Goal: Complete application form

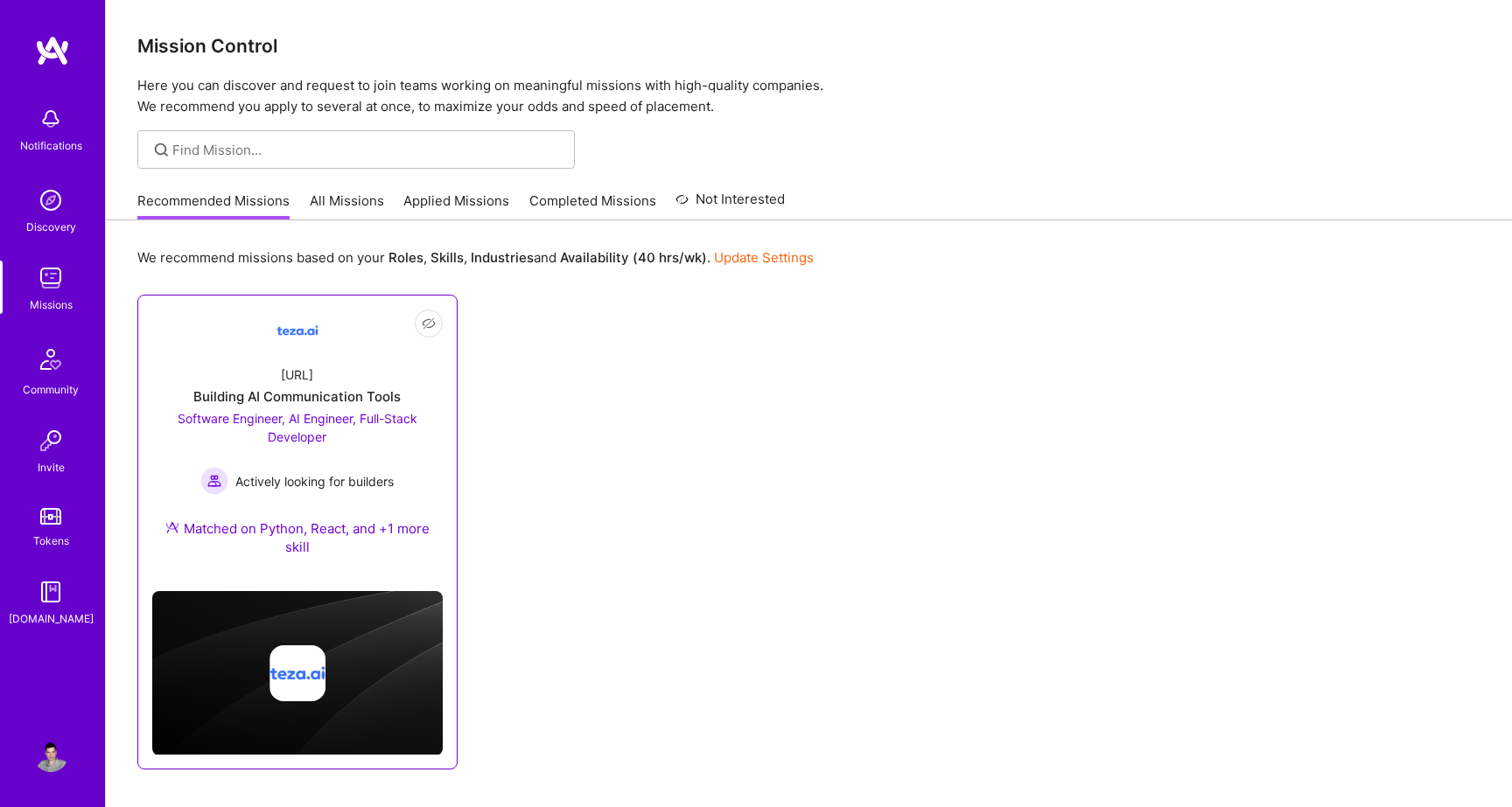
click at [294, 416] on span "Software Engineer, AI Engineer, Full-Stack Developer" at bounding box center [298, 428] width 240 height 34
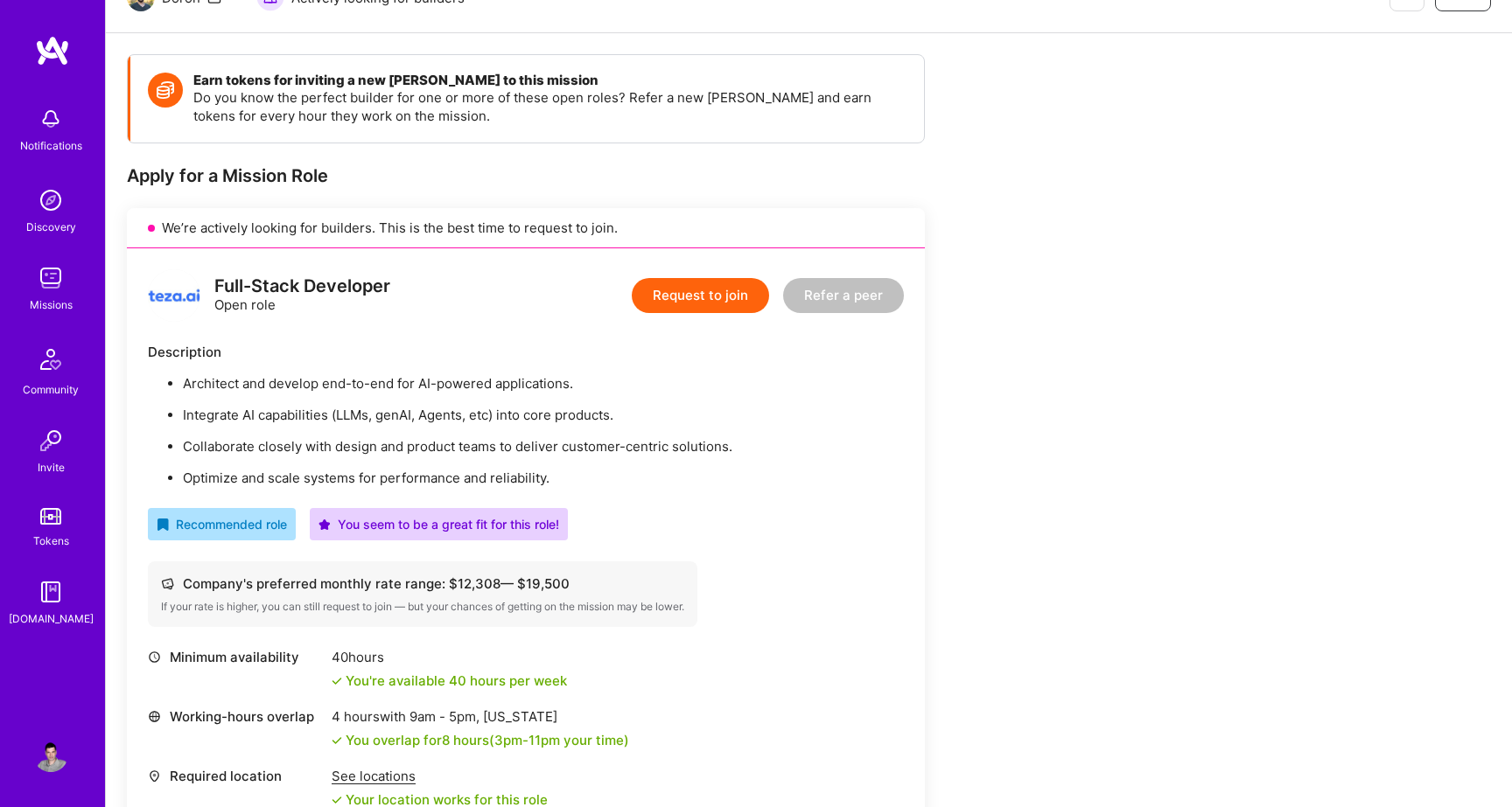
scroll to position [211, 0]
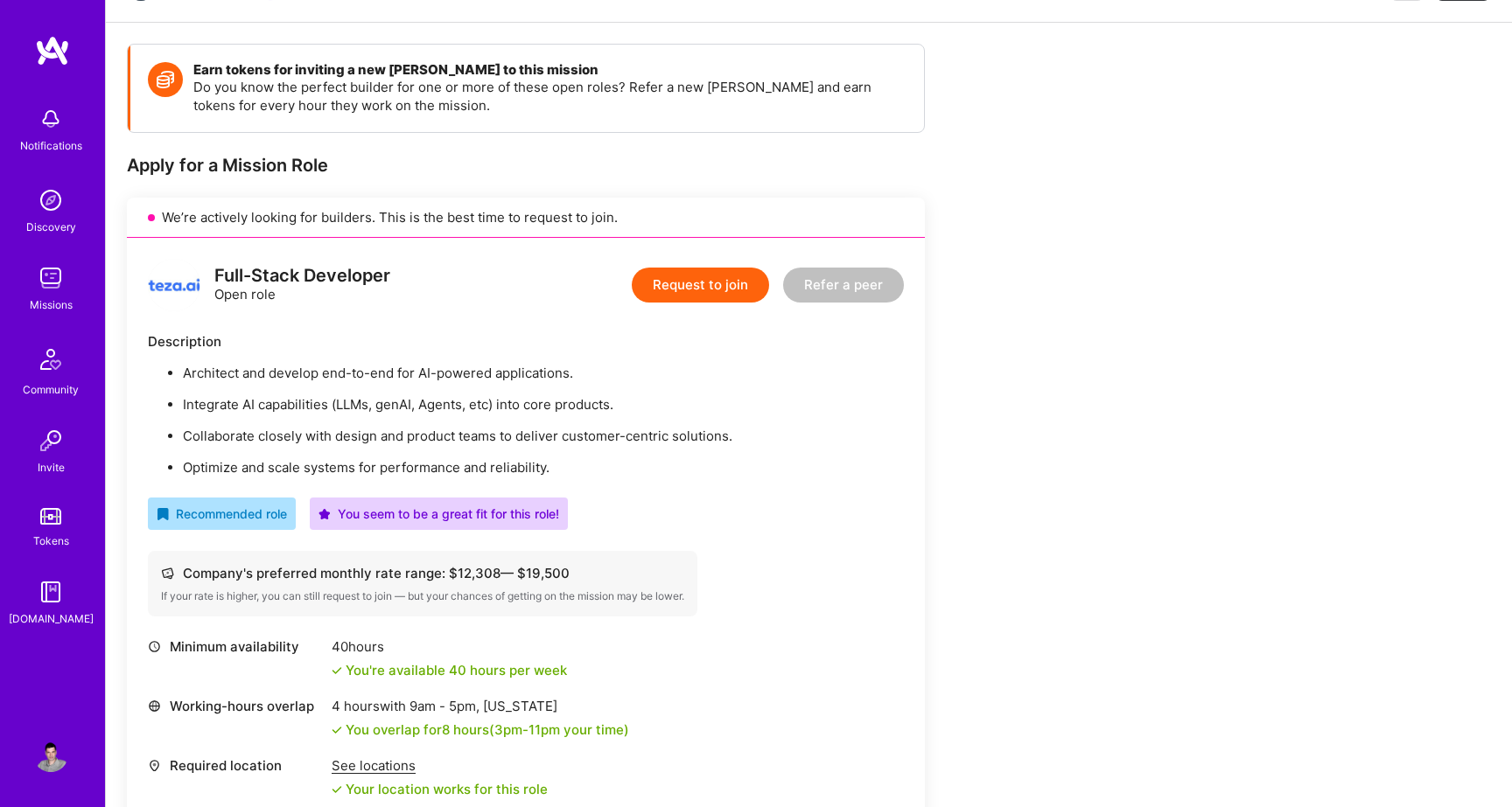
click at [699, 289] on button "Request to join" at bounding box center [701, 286] width 138 height 35
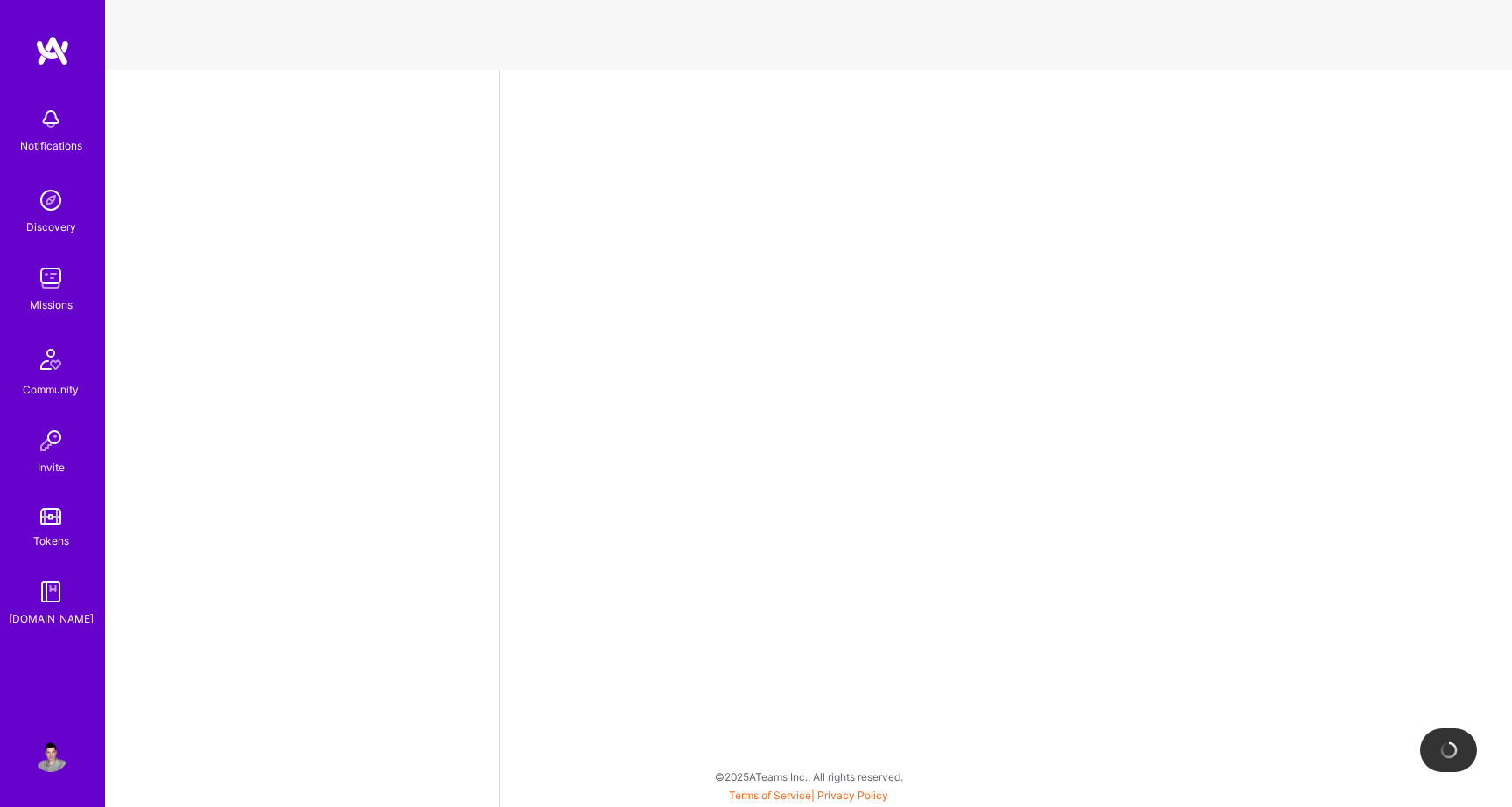
select select "US"
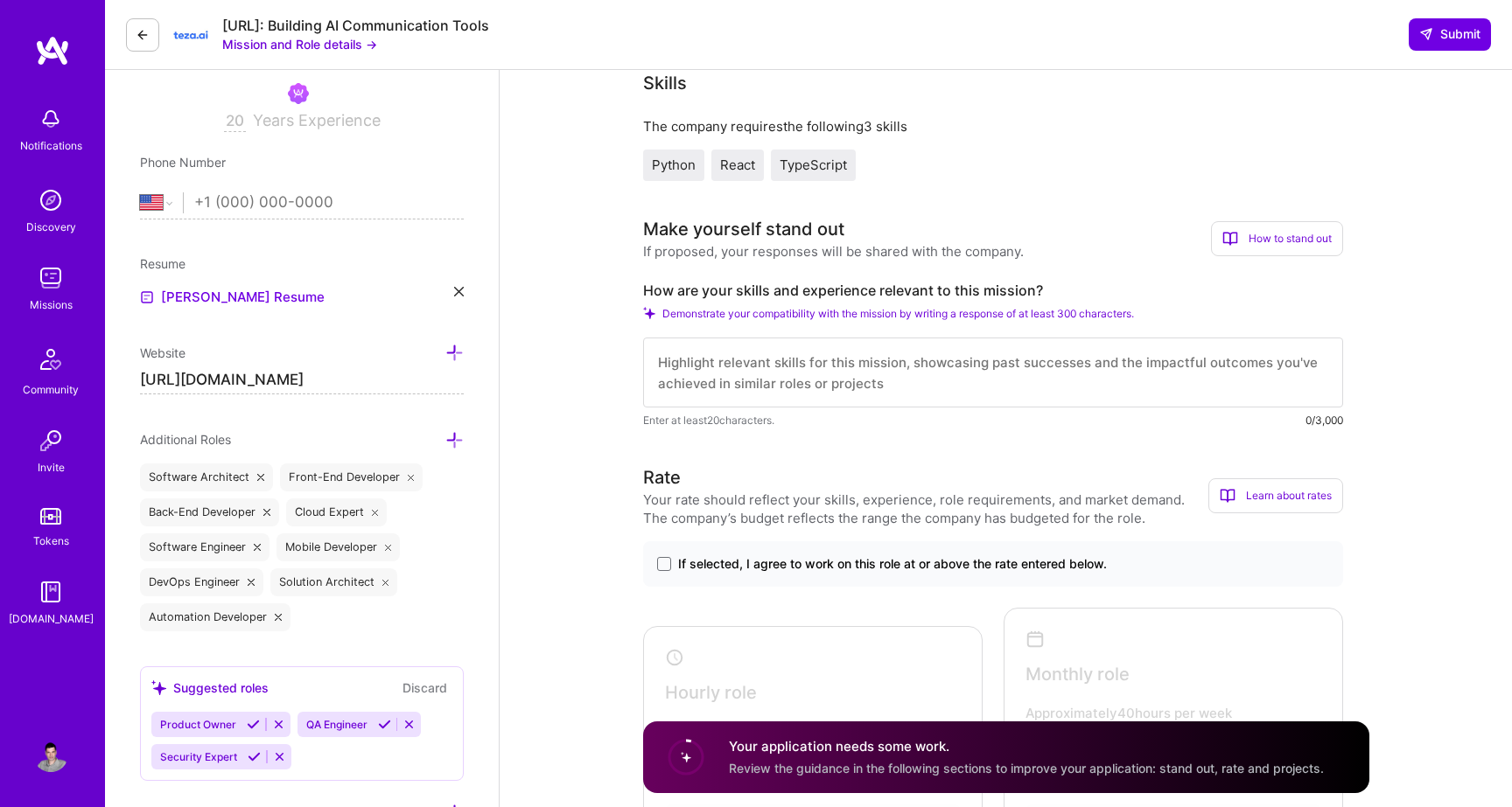
scroll to position [321, 0]
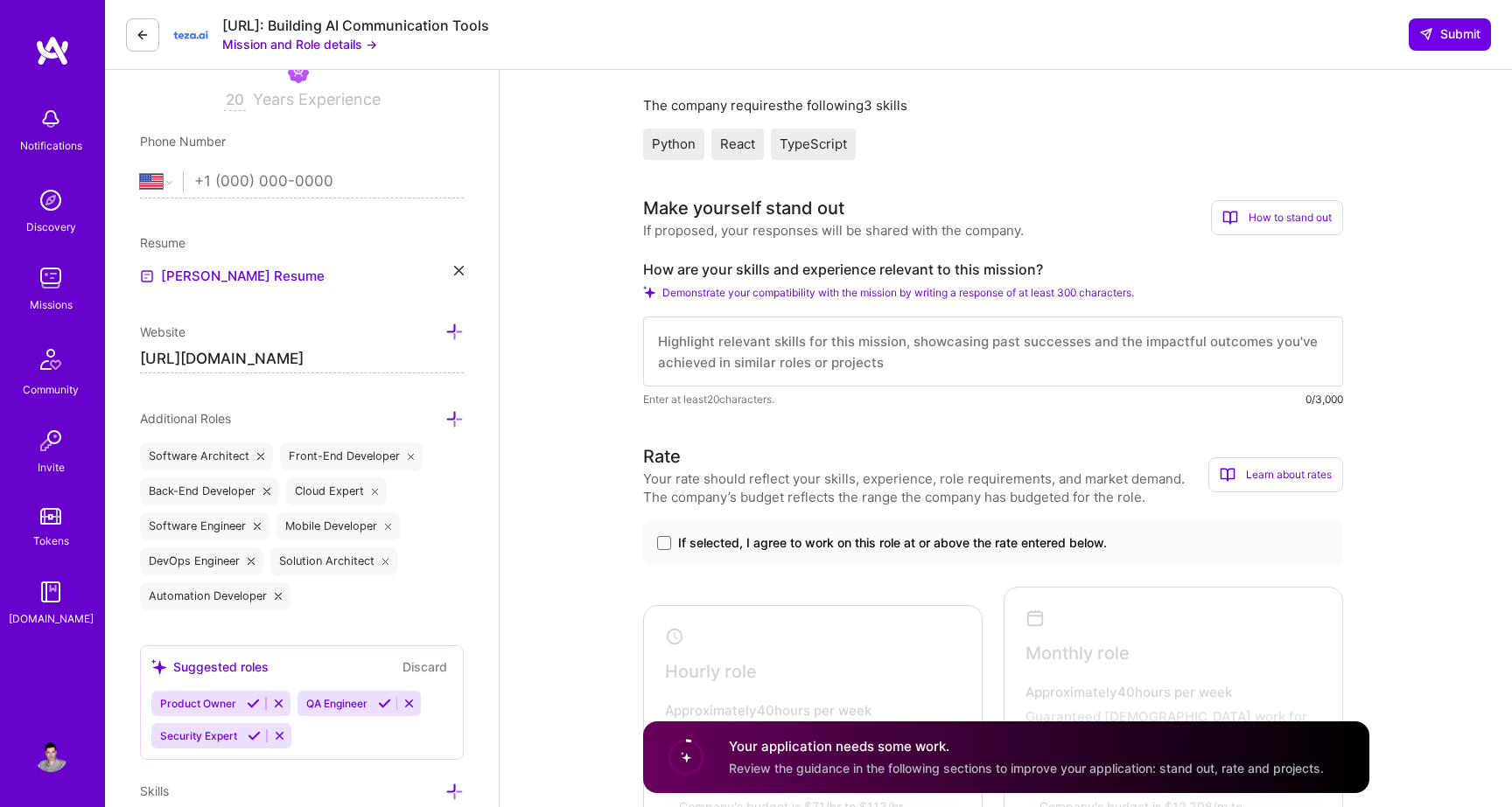
click at [674, 350] on textarea at bounding box center [993, 351] width 700 height 70
paste textarea "Hi, I'm a senior fullstack web developer with more than 20 years of experience …"
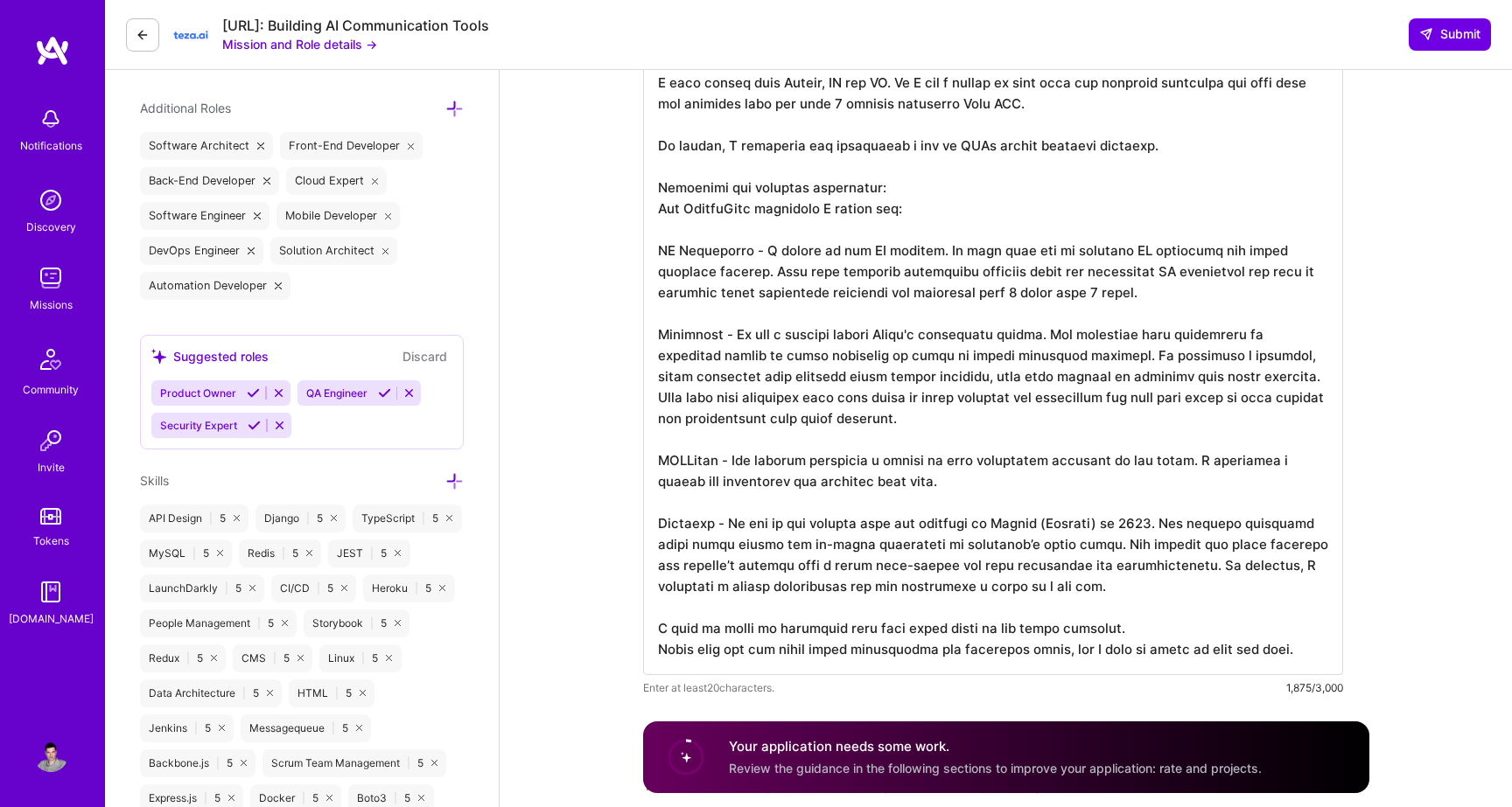
scroll to position [706, 0]
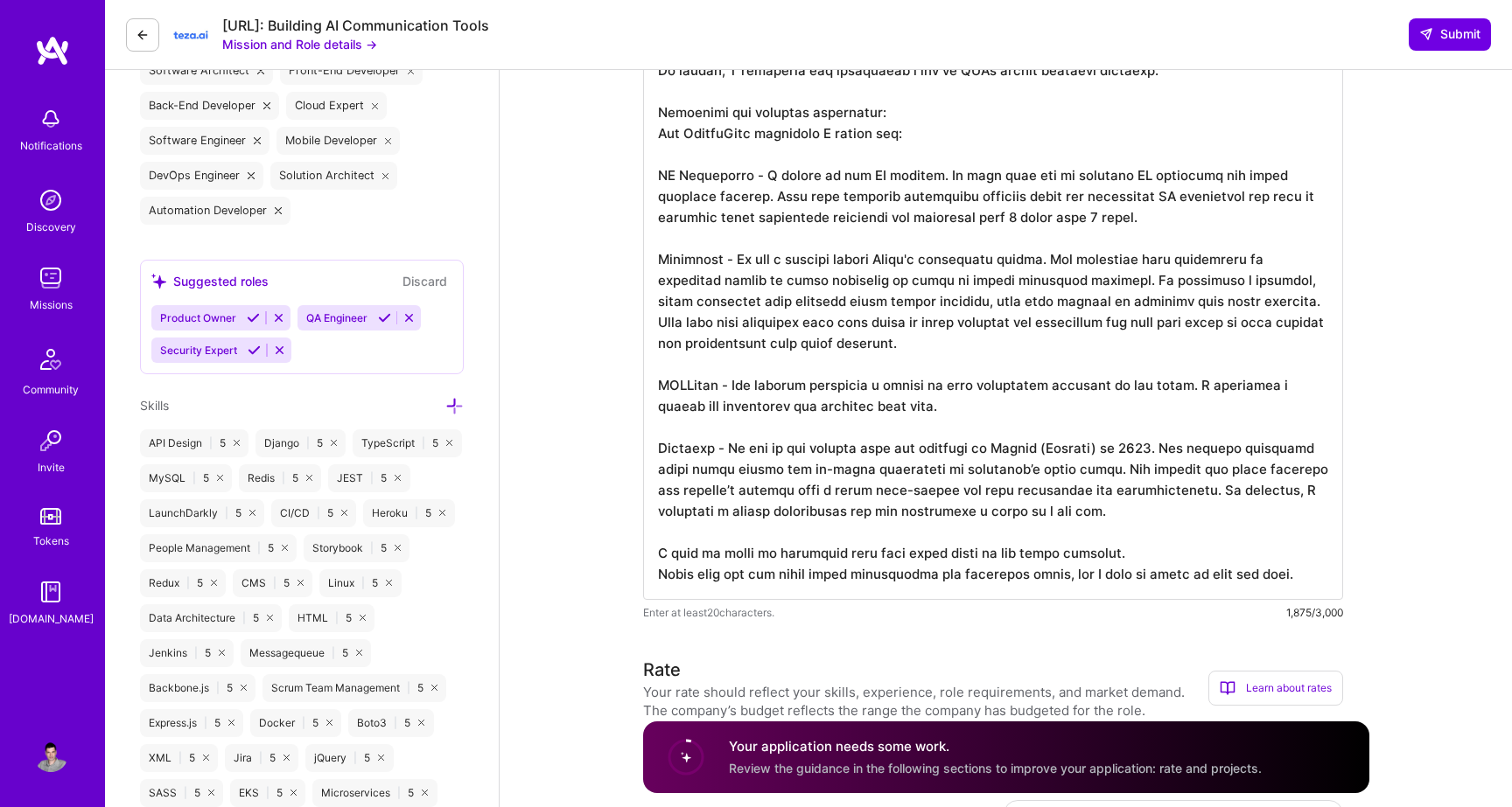
click at [814, 345] on textarea at bounding box center [993, 250] width 700 height 700
paste textarea ". I work mainly with Python, JS and AI. So I had a chance to work with any rele…"
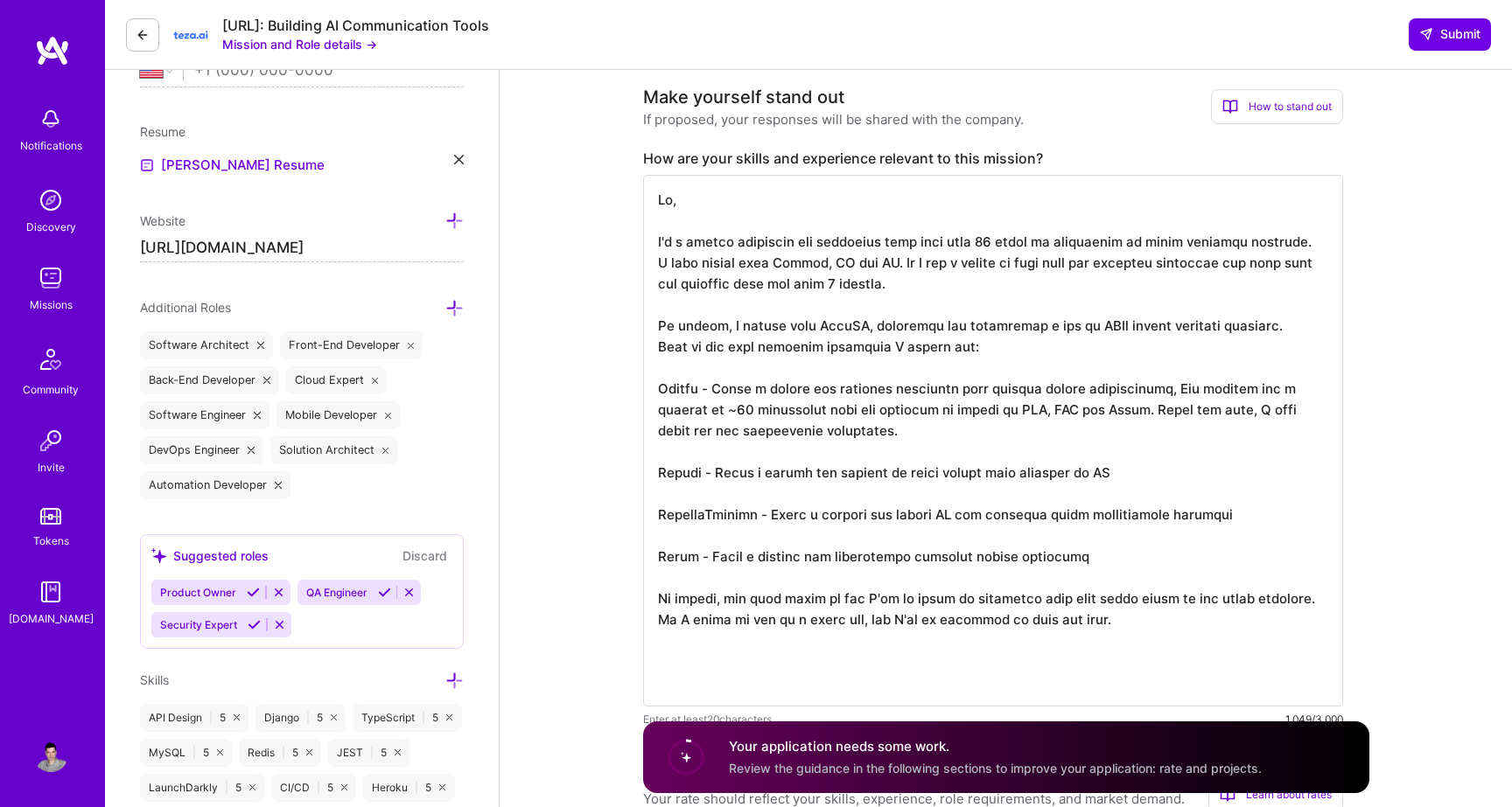
scroll to position [481, 0]
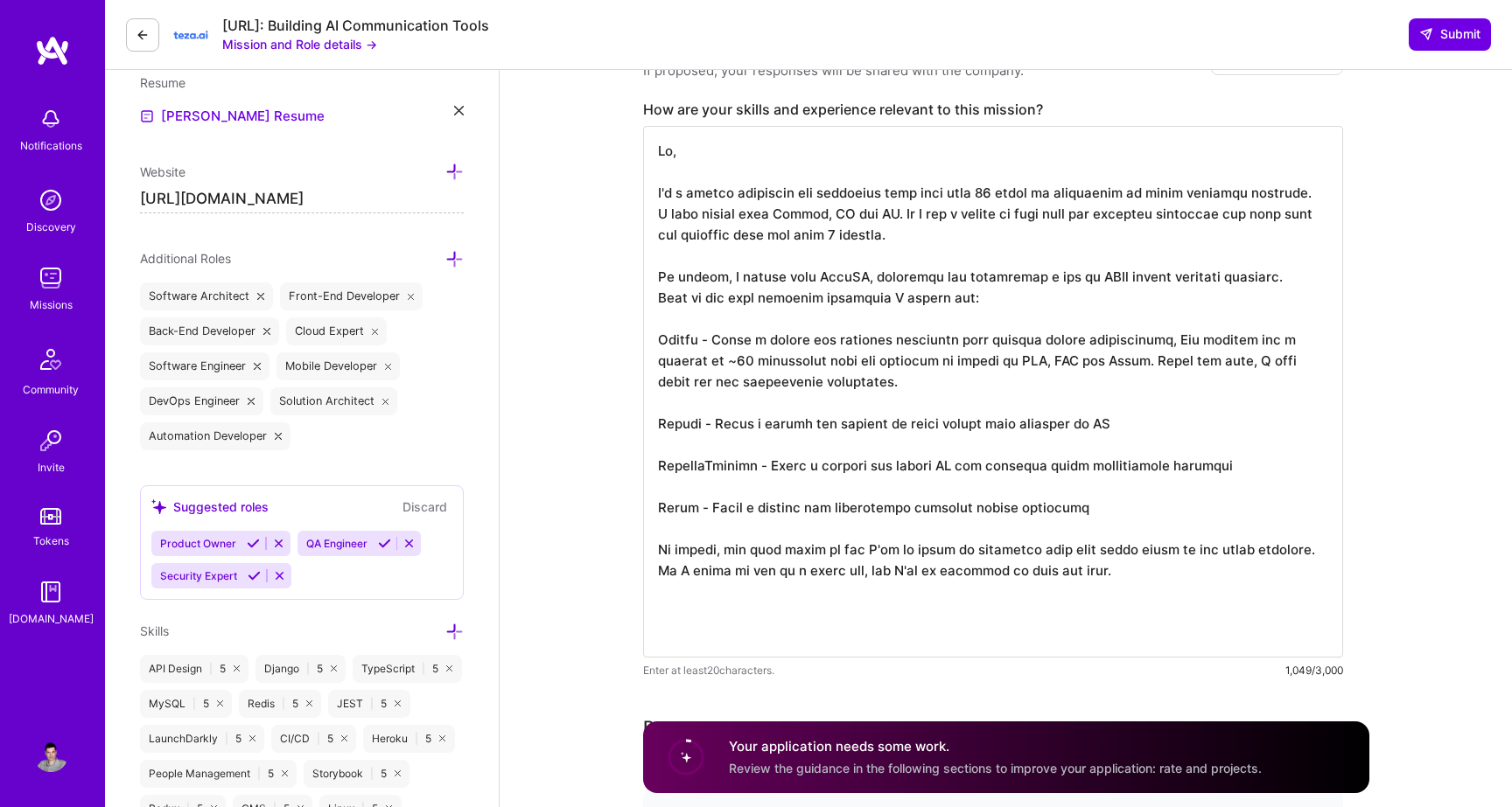
paste textarea "JS, Typescript and React across multiple projects. I have also a lot of experie…"
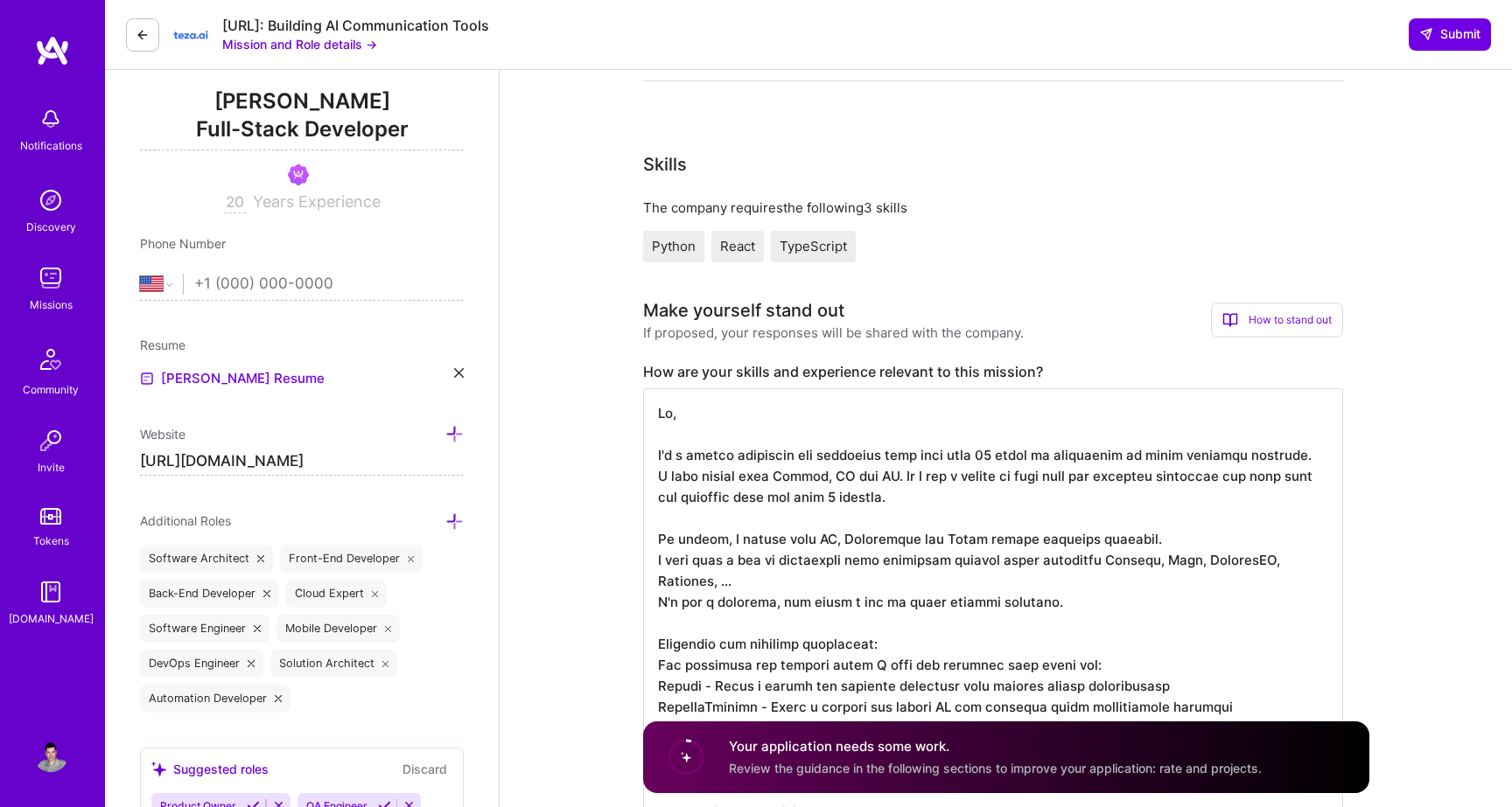
scroll to position [2, 0]
click at [829, 536] on textarea at bounding box center [993, 633] width 700 height 490
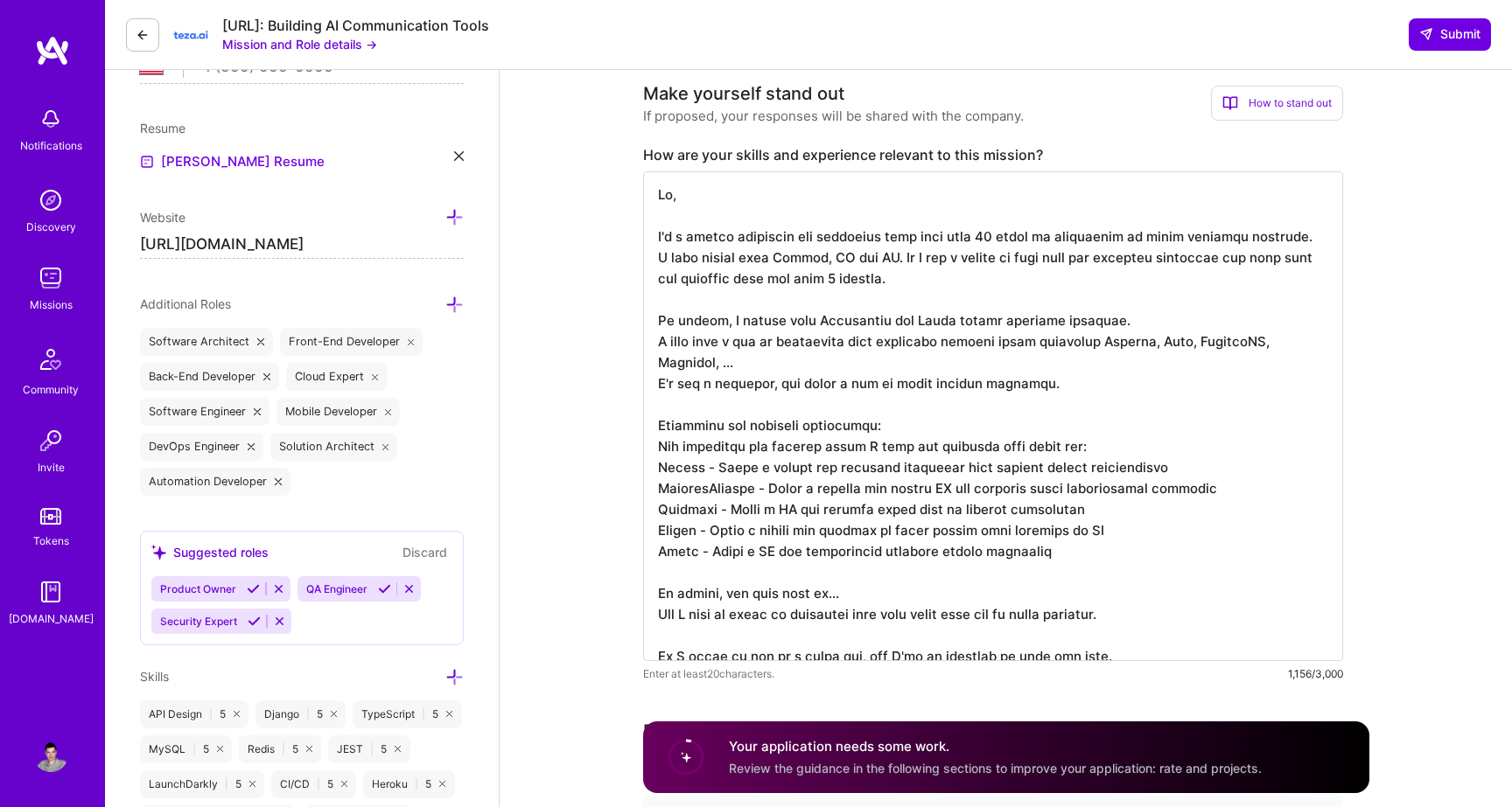
scroll to position [448, 0]
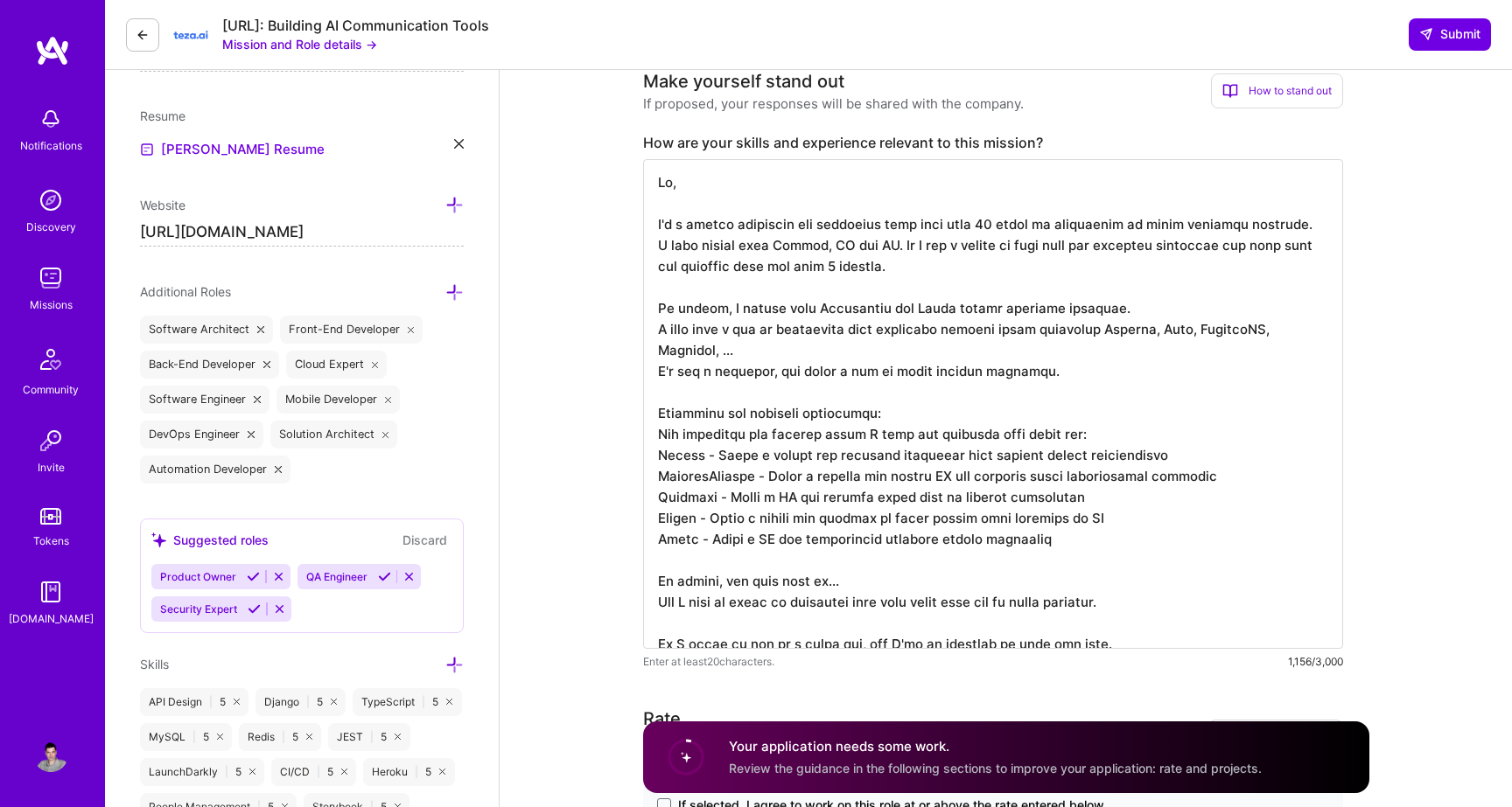
click at [841, 325] on textarea at bounding box center [993, 404] width 700 height 490
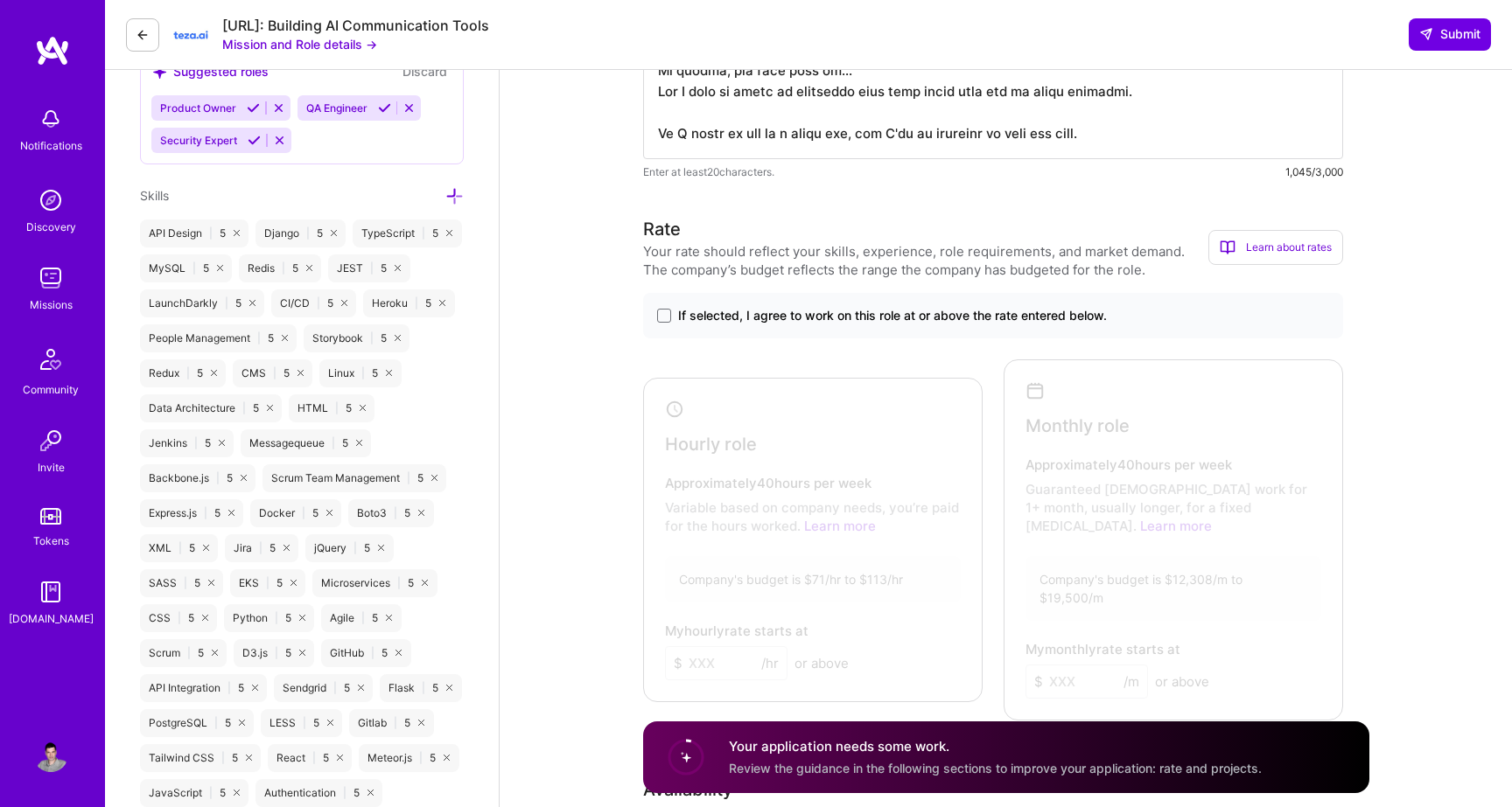
scroll to position [939, 0]
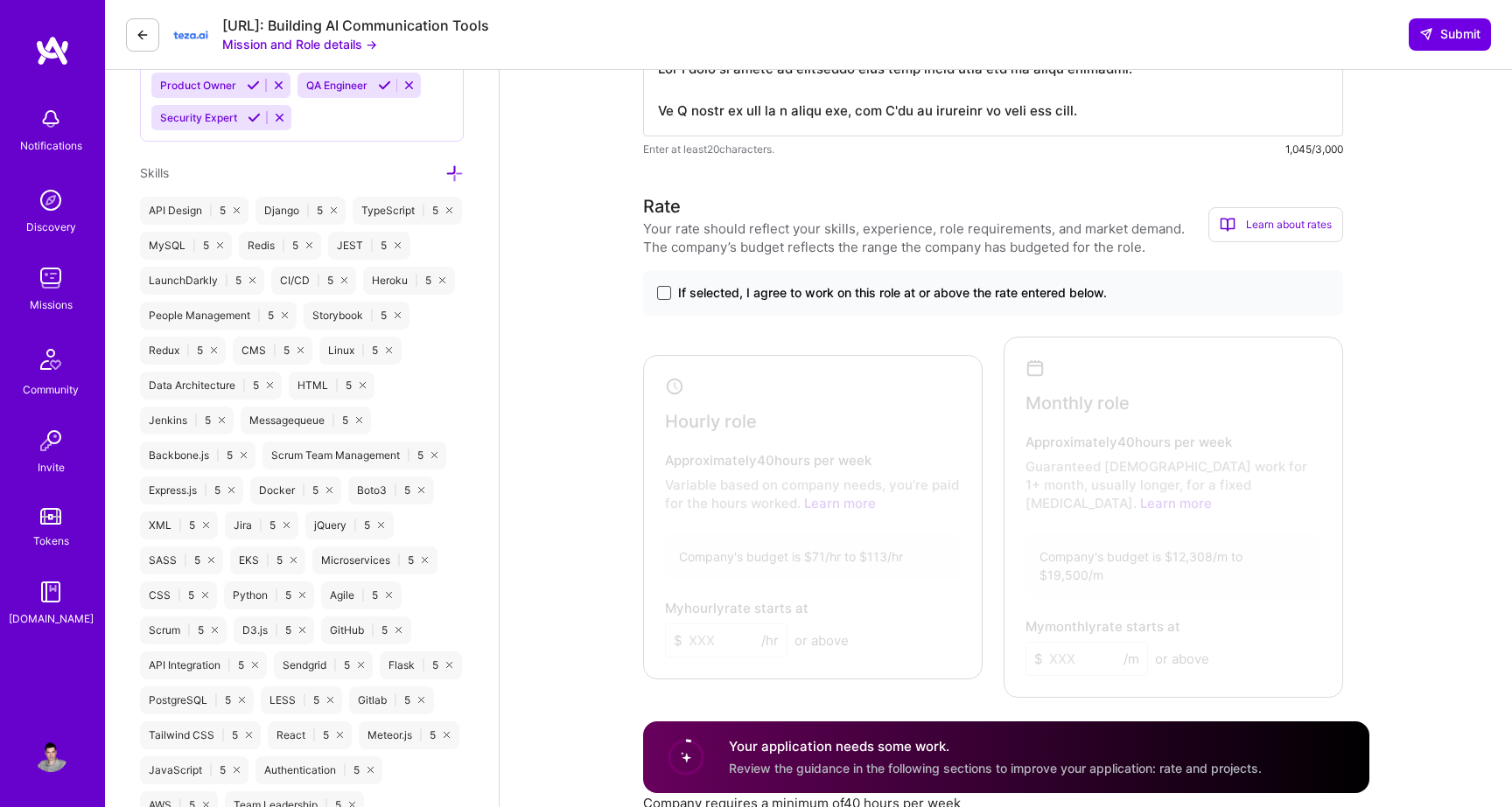
type textarea "Hi, I'm a senior fullstack web developer with more than 20 years of experience …"
click at [662, 293] on span at bounding box center [664, 292] width 14 height 14
click at [0, 0] on input "If selected, I agree to work on this role at or above the rate entered below." at bounding box center [0, 0] width 0 height 0
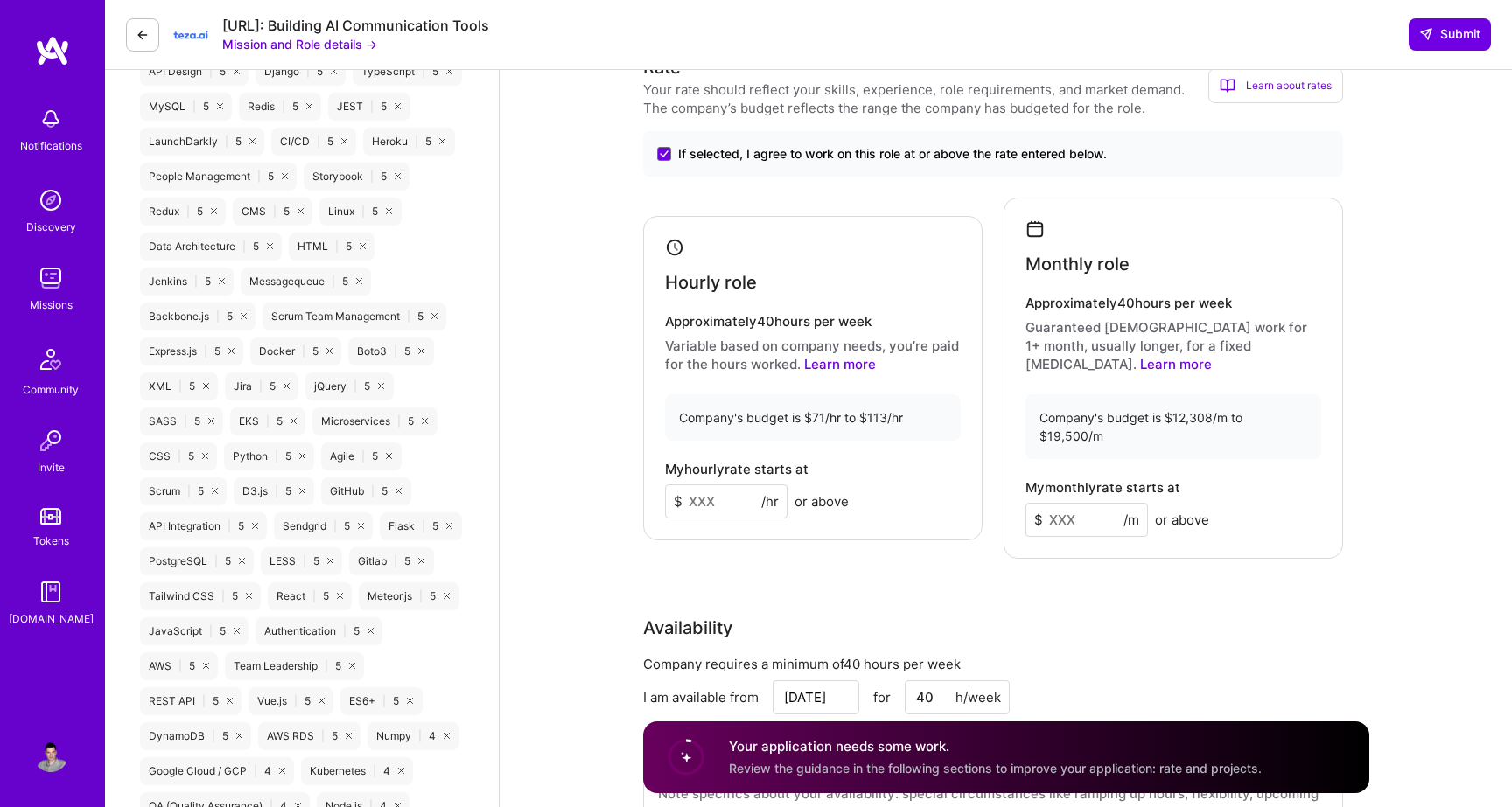
scroll to position [1083, 0]
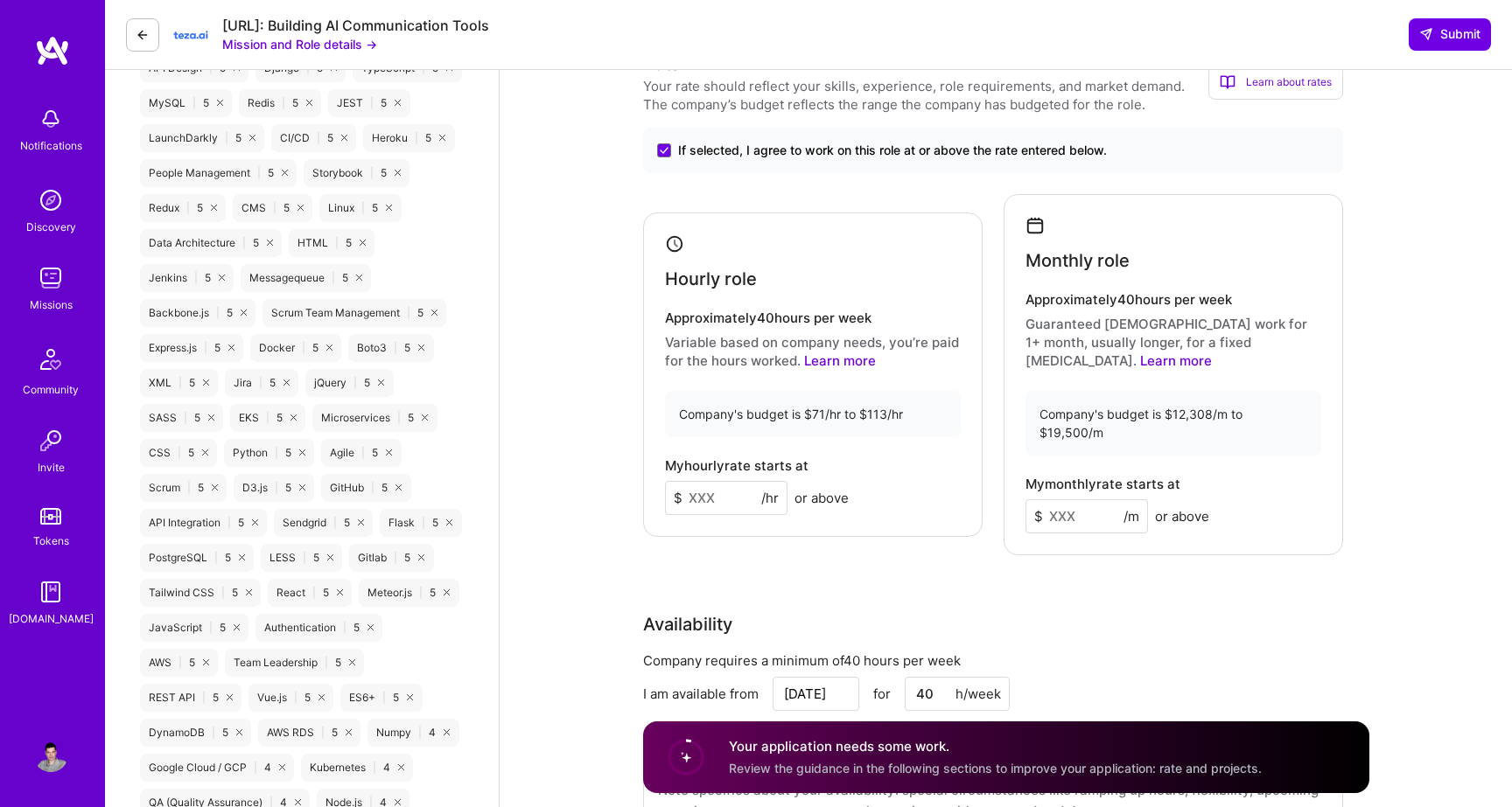
click at [705, 481] on input at bounding box center [726, 498] width 123 height 34
type input "110"
click at [1083, 500] on input at bounding box center [1087, 517] width 123 height 34
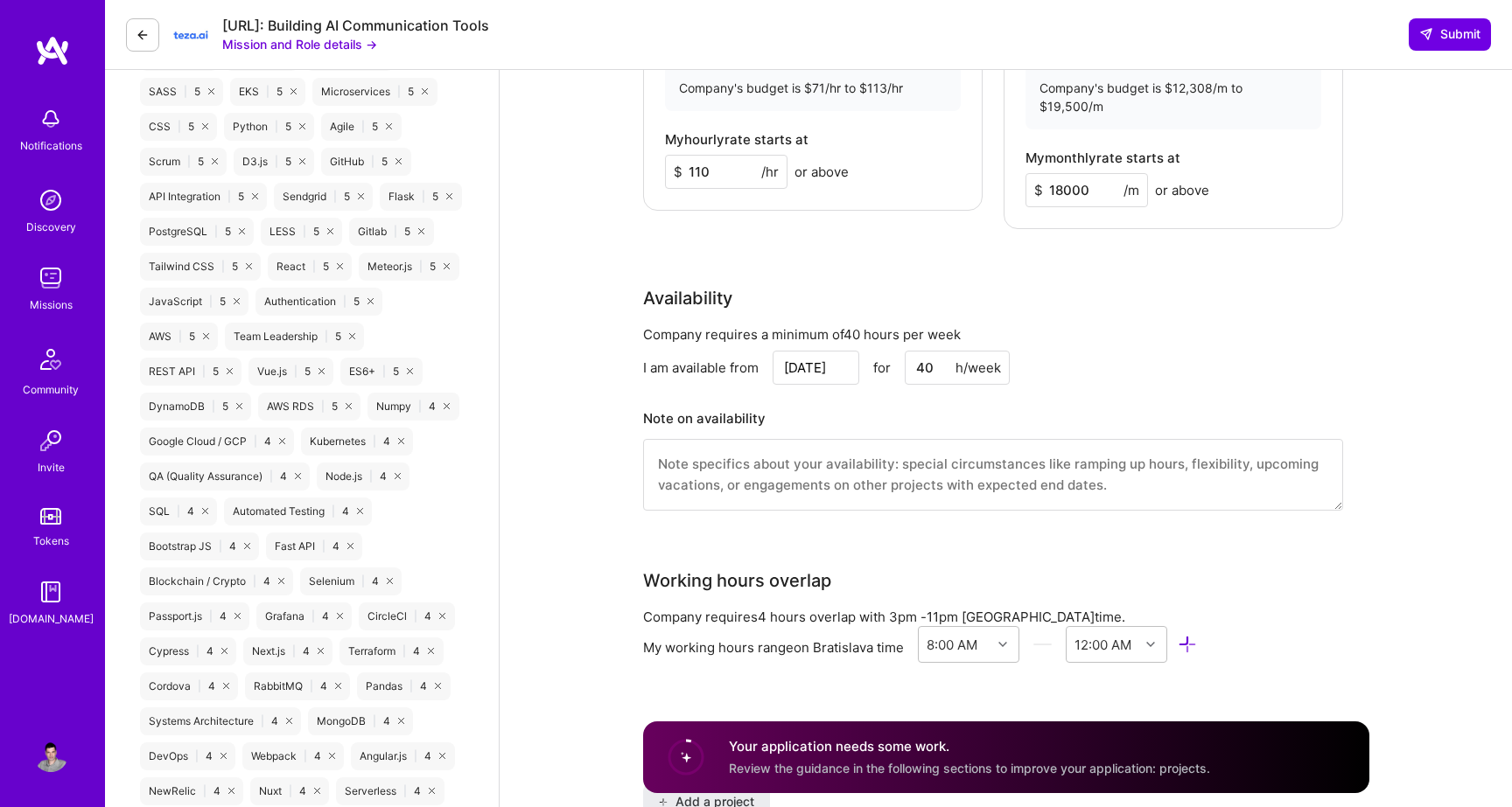
scroll to position [1423, 0]
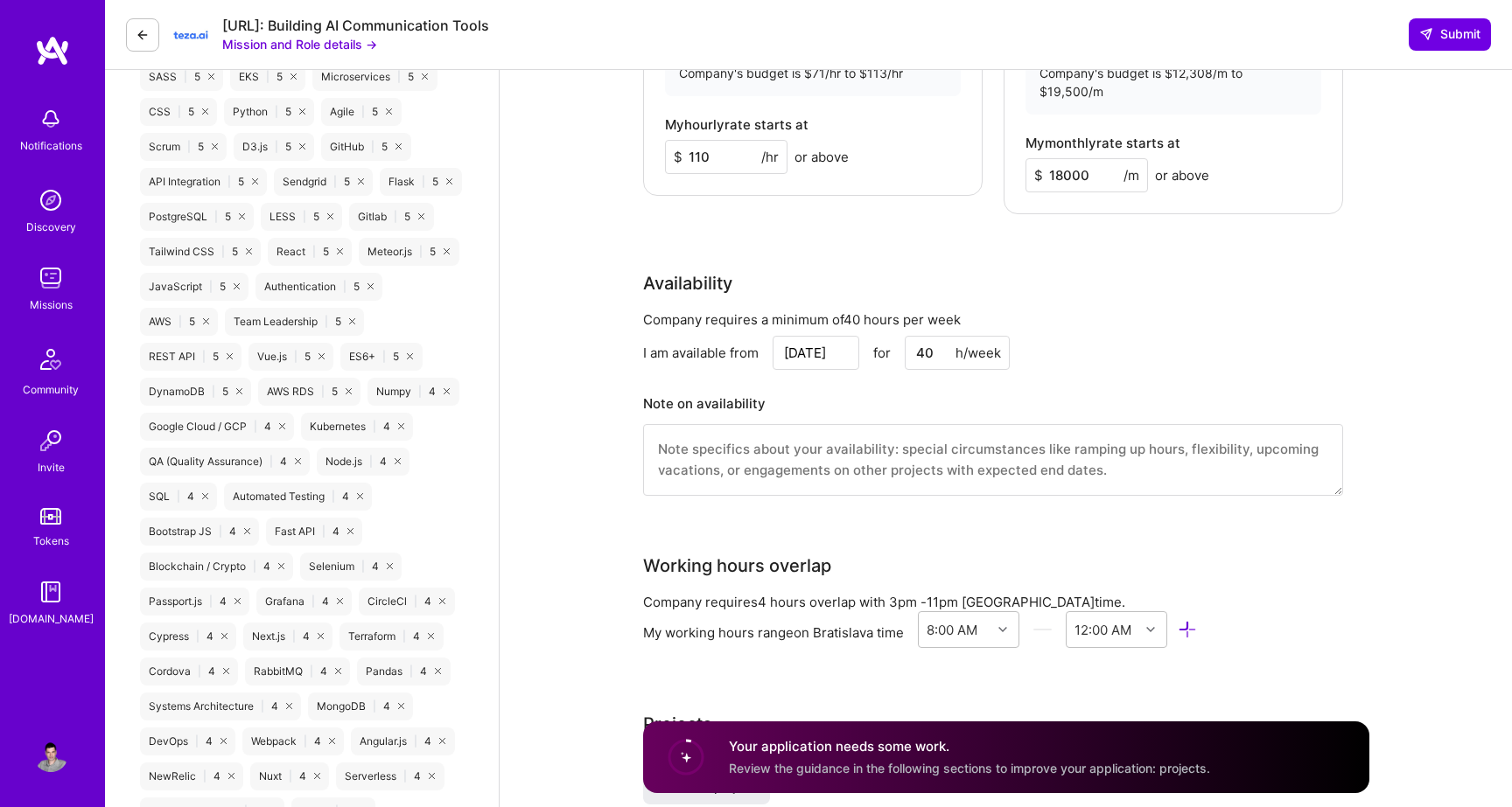
type input "18000"
click at [811, 336] on input "[DATE]" at bounding box center [816, 353] width 87 height 34
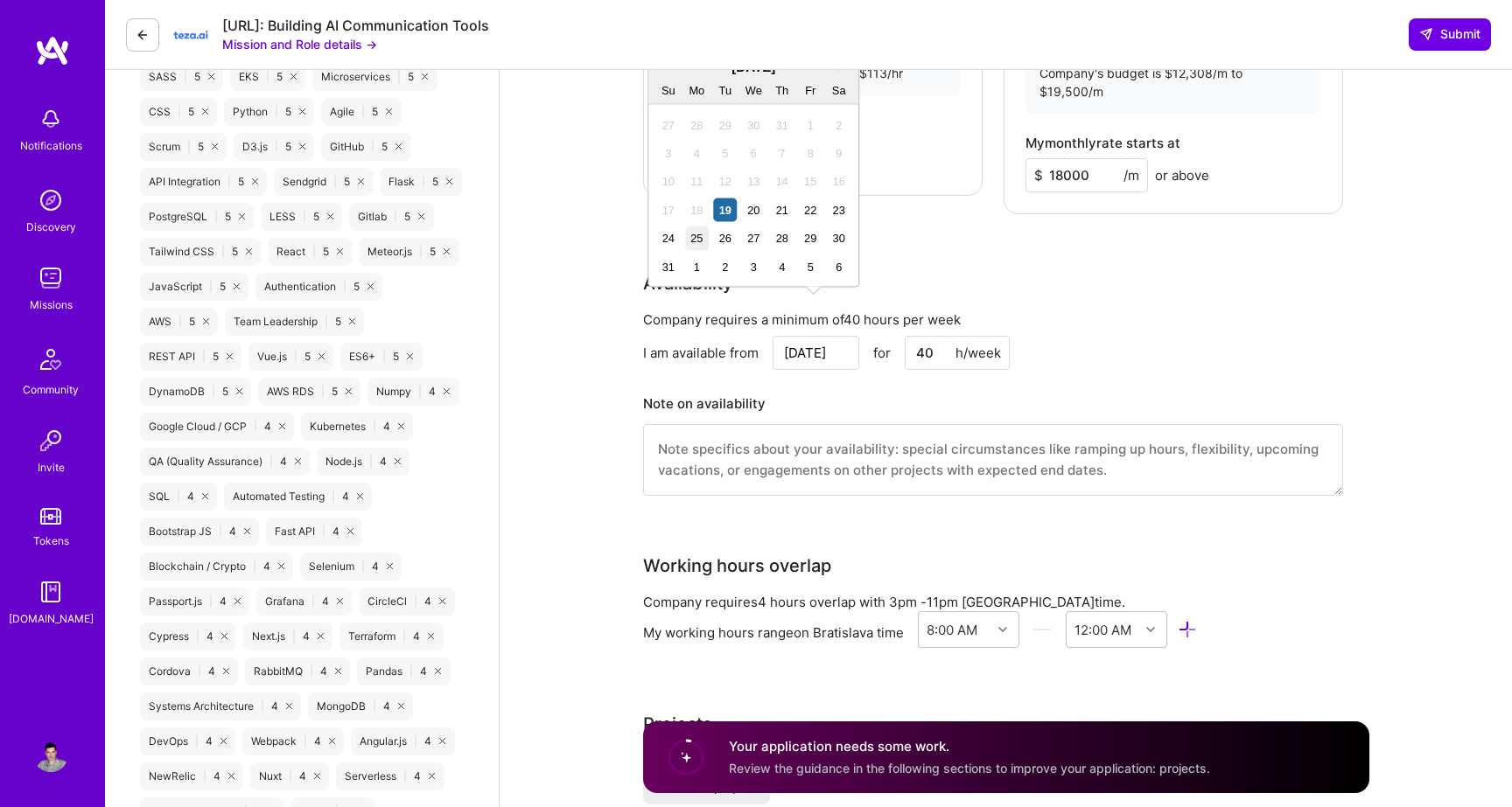
click at [695, 239] on div "25" at bounding box center [696, 237] width 23 height 23
type input "[DATE]"
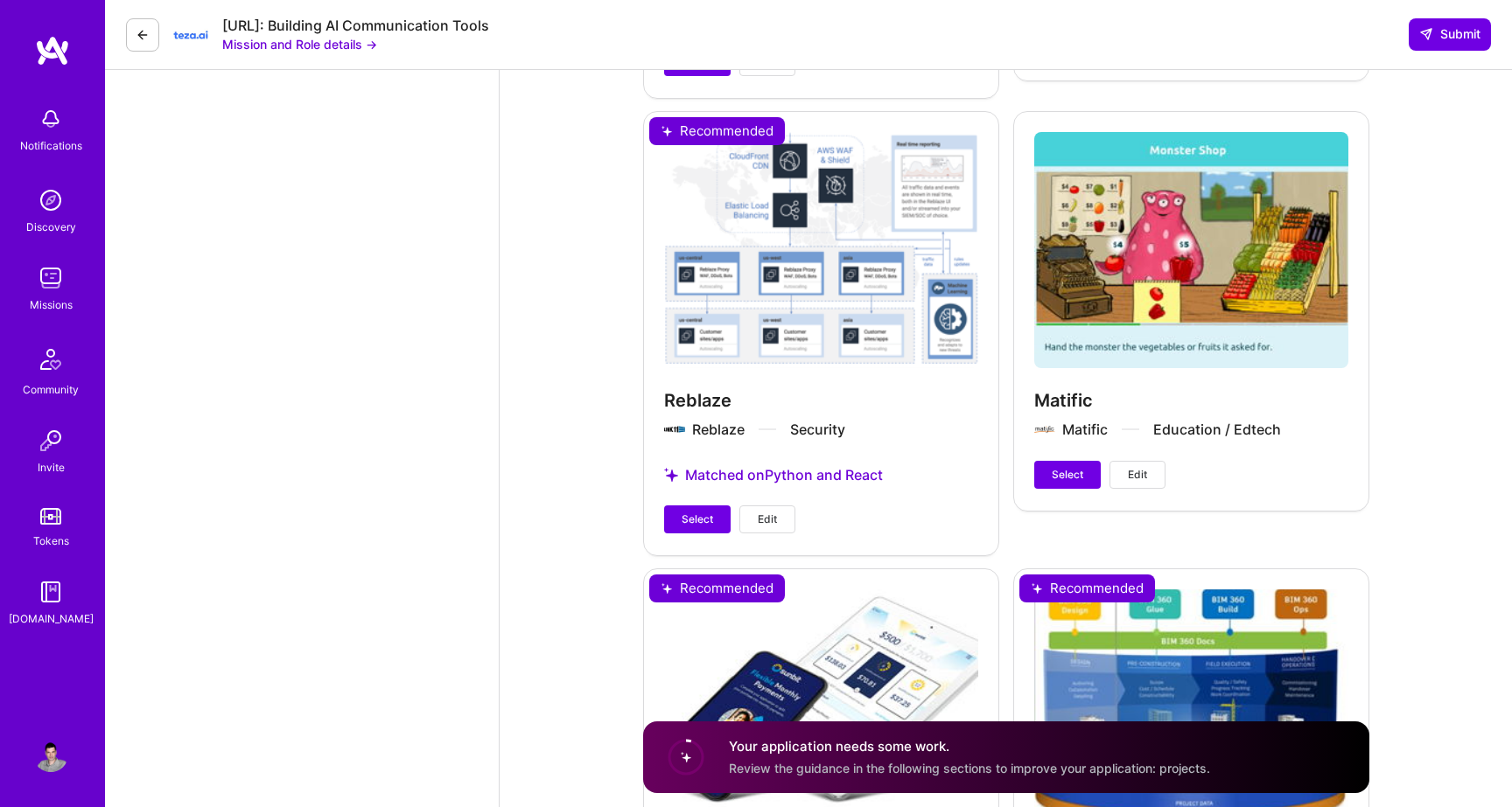
scroll to position [3468, 0]
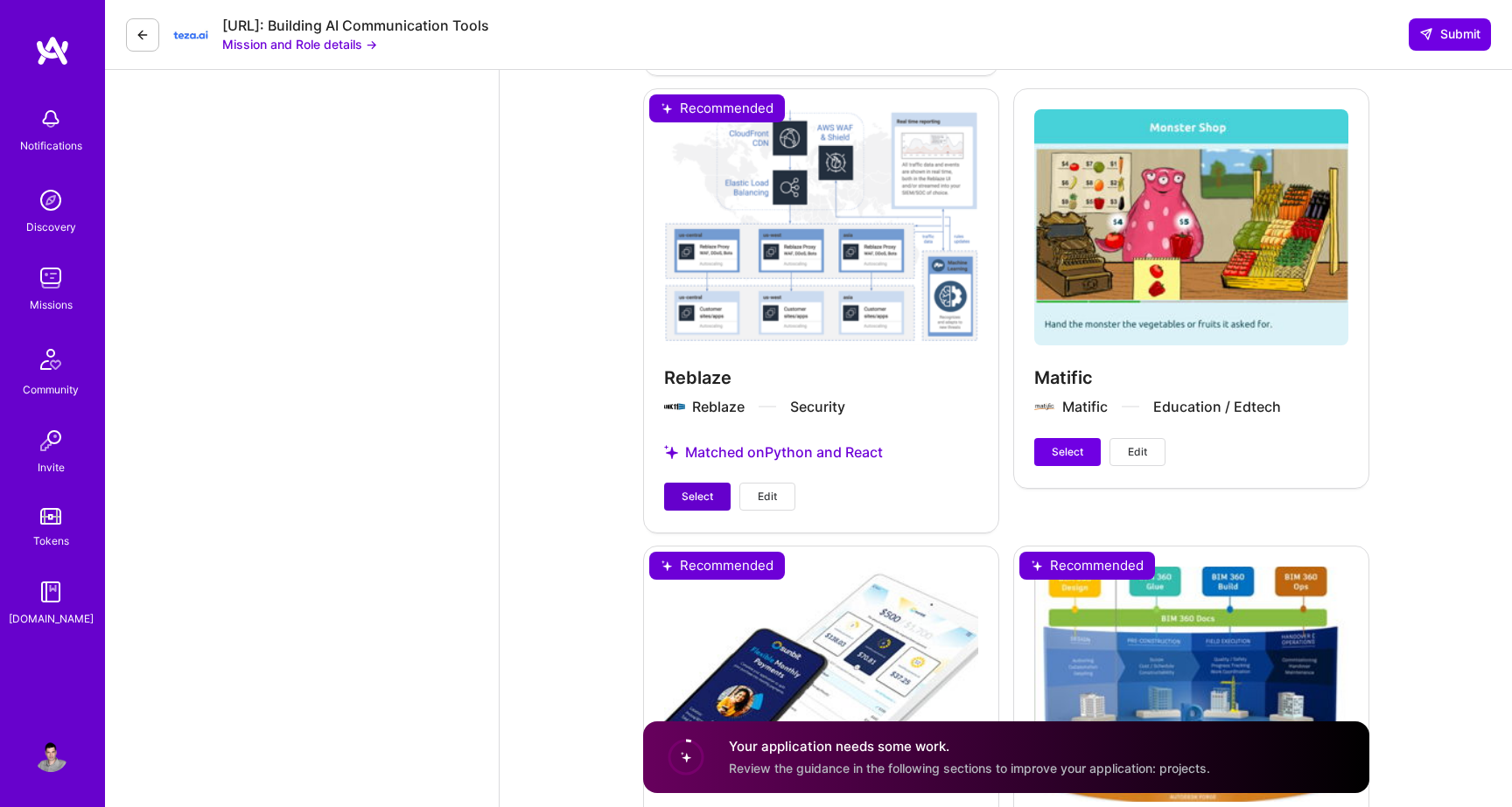
click at [699, 489] on span "Select" at bounding box center [697, 496] width 32 height 16
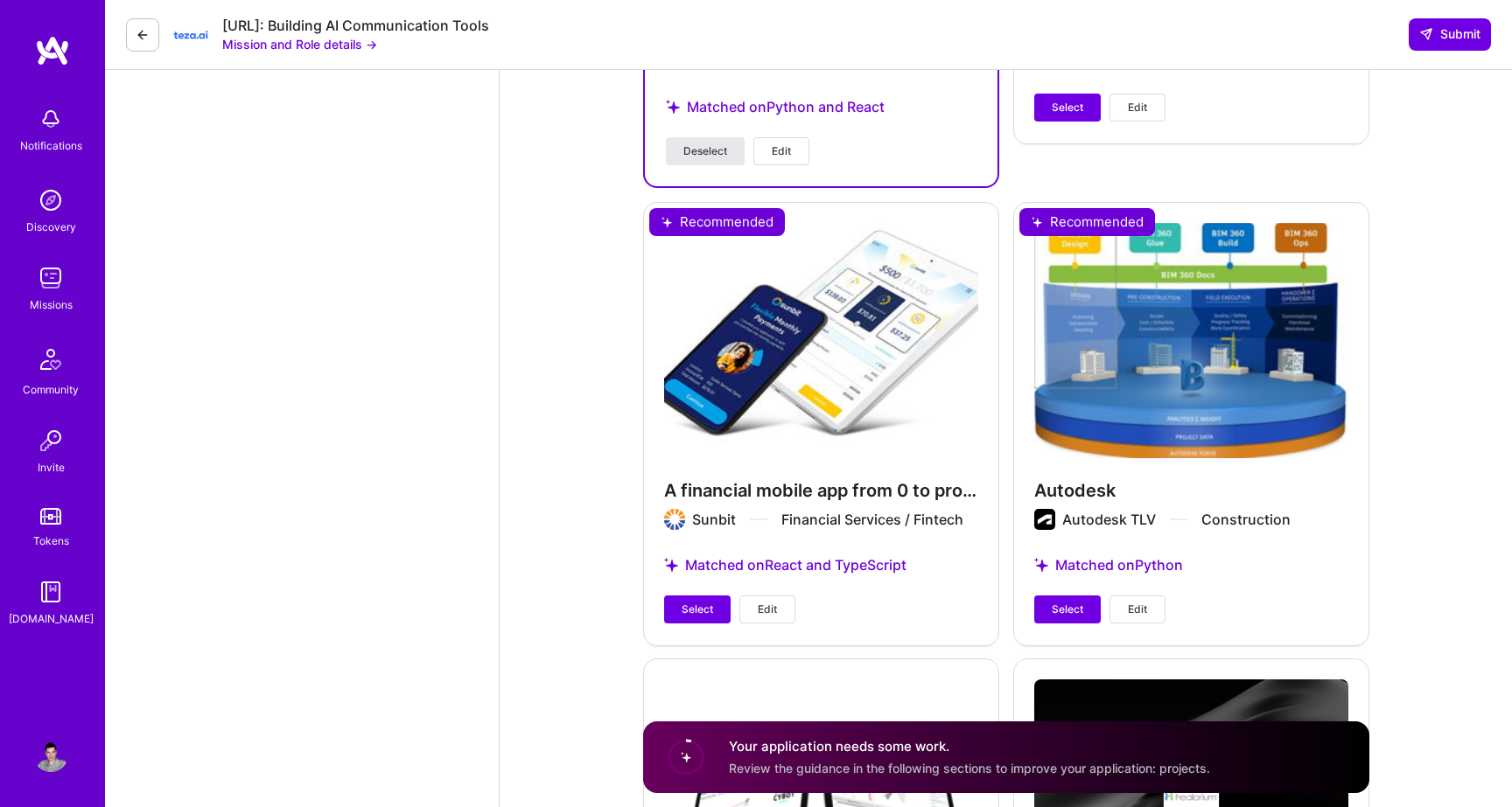
scroll to position [3811, 0]
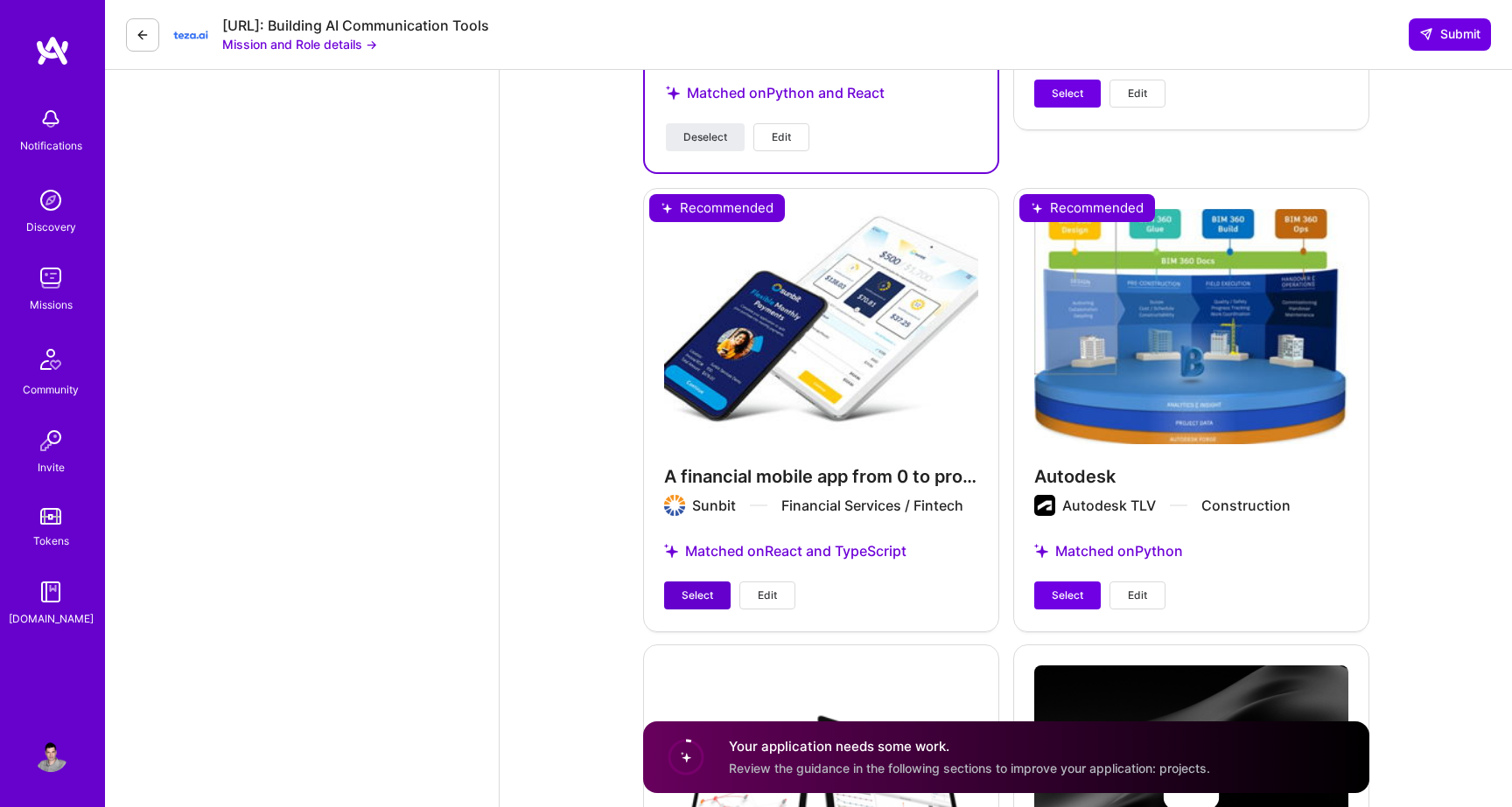
click at [706, 582] on button "Select" at bounding box center [696, 596] width 66 height 28
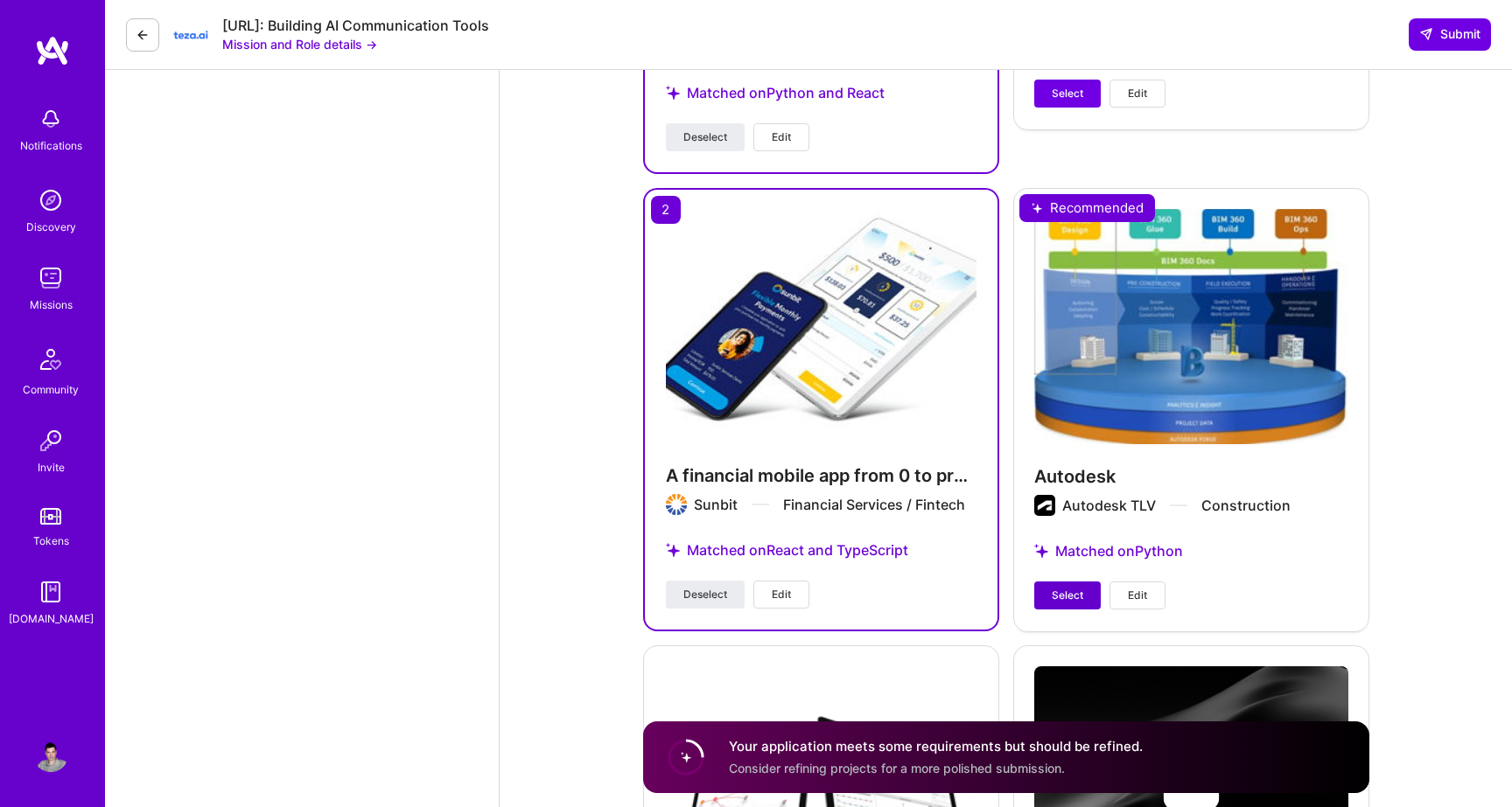
click at [1066, 588] on span "Select" at bounding box center [1068, 596] width 32 height 16
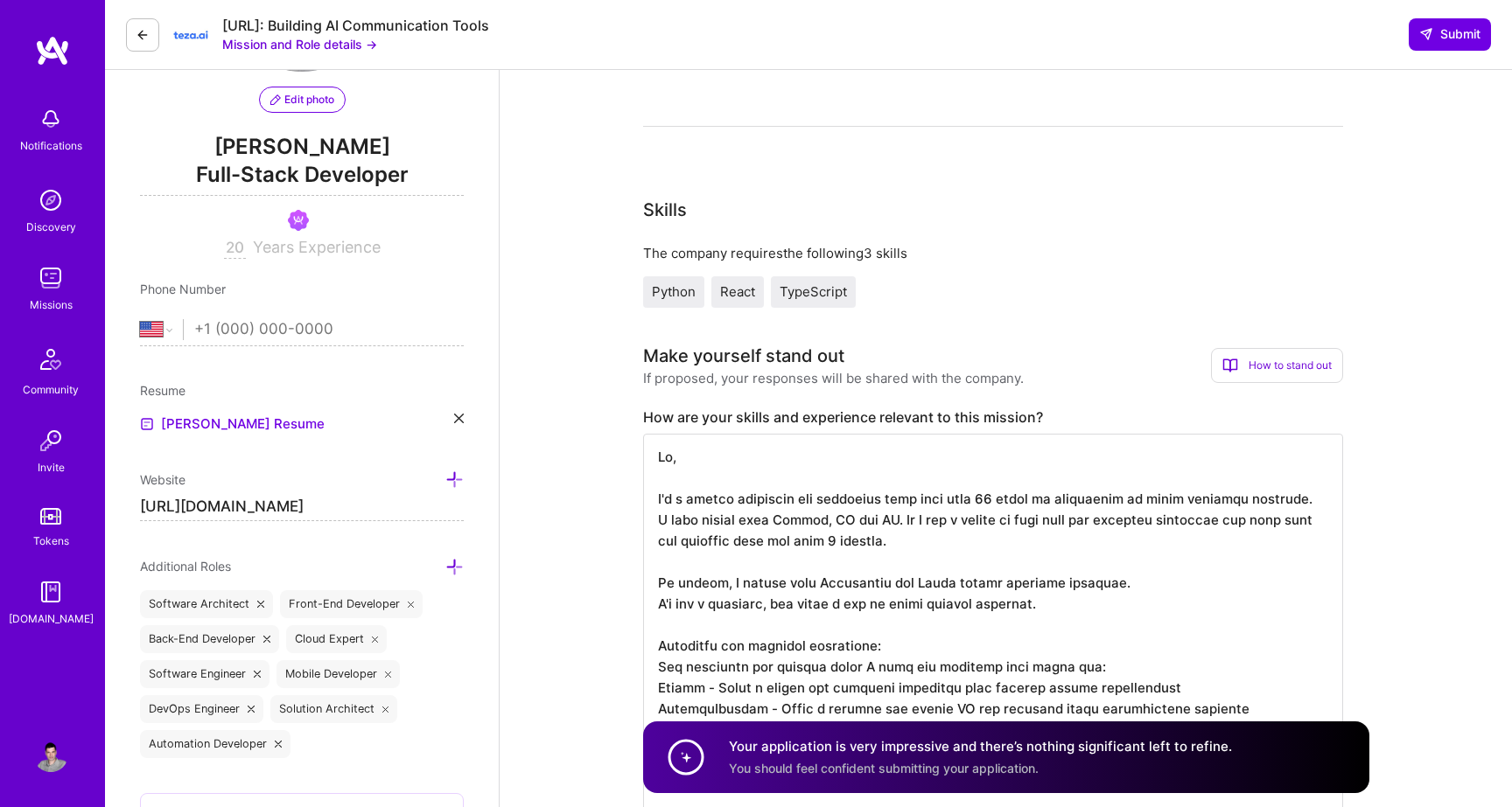
scroll to position [0, 0]
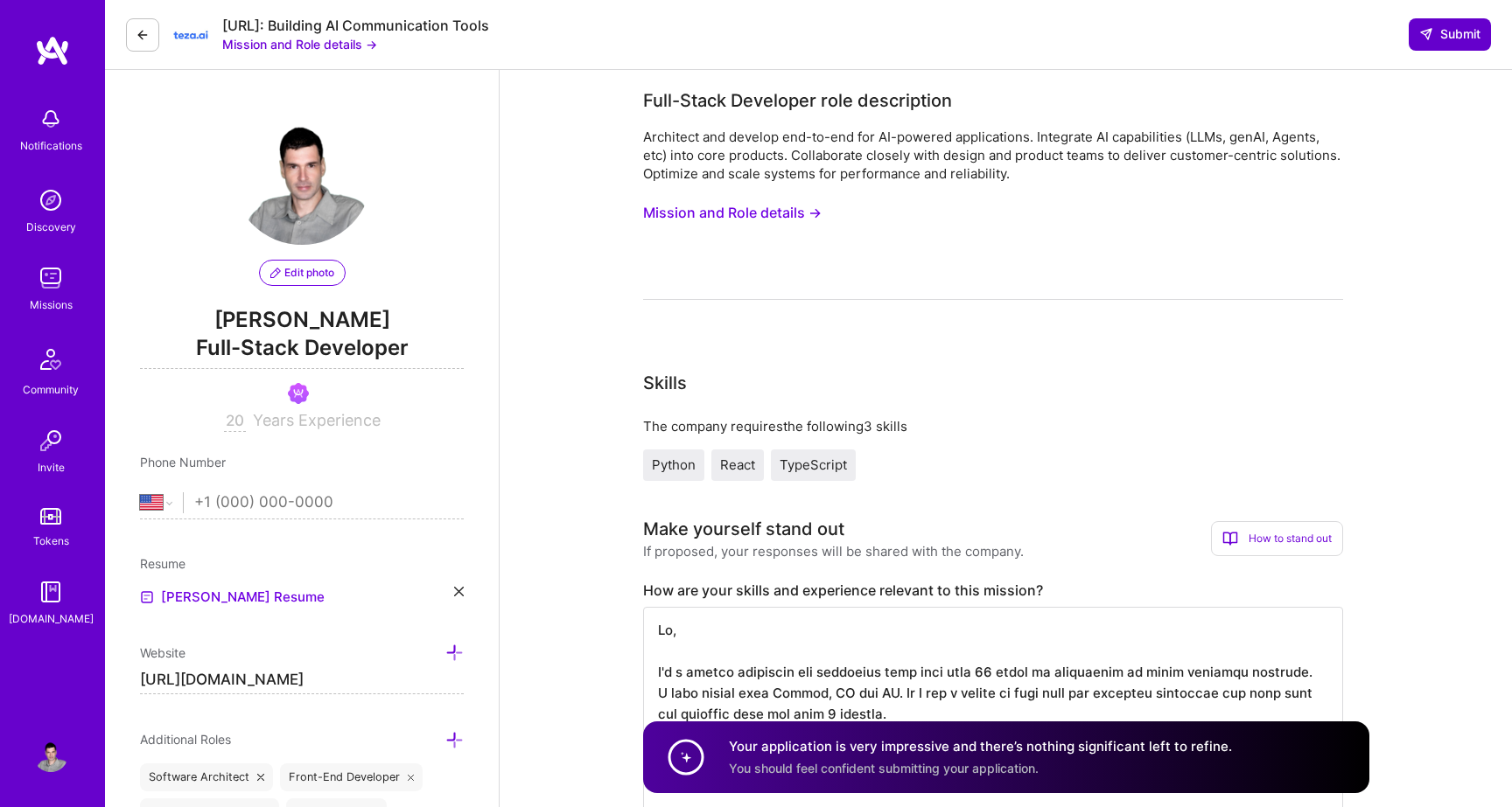
click at [1445, 28] on span "Submit" at bounding box center [1450, 34] width 61 height 18
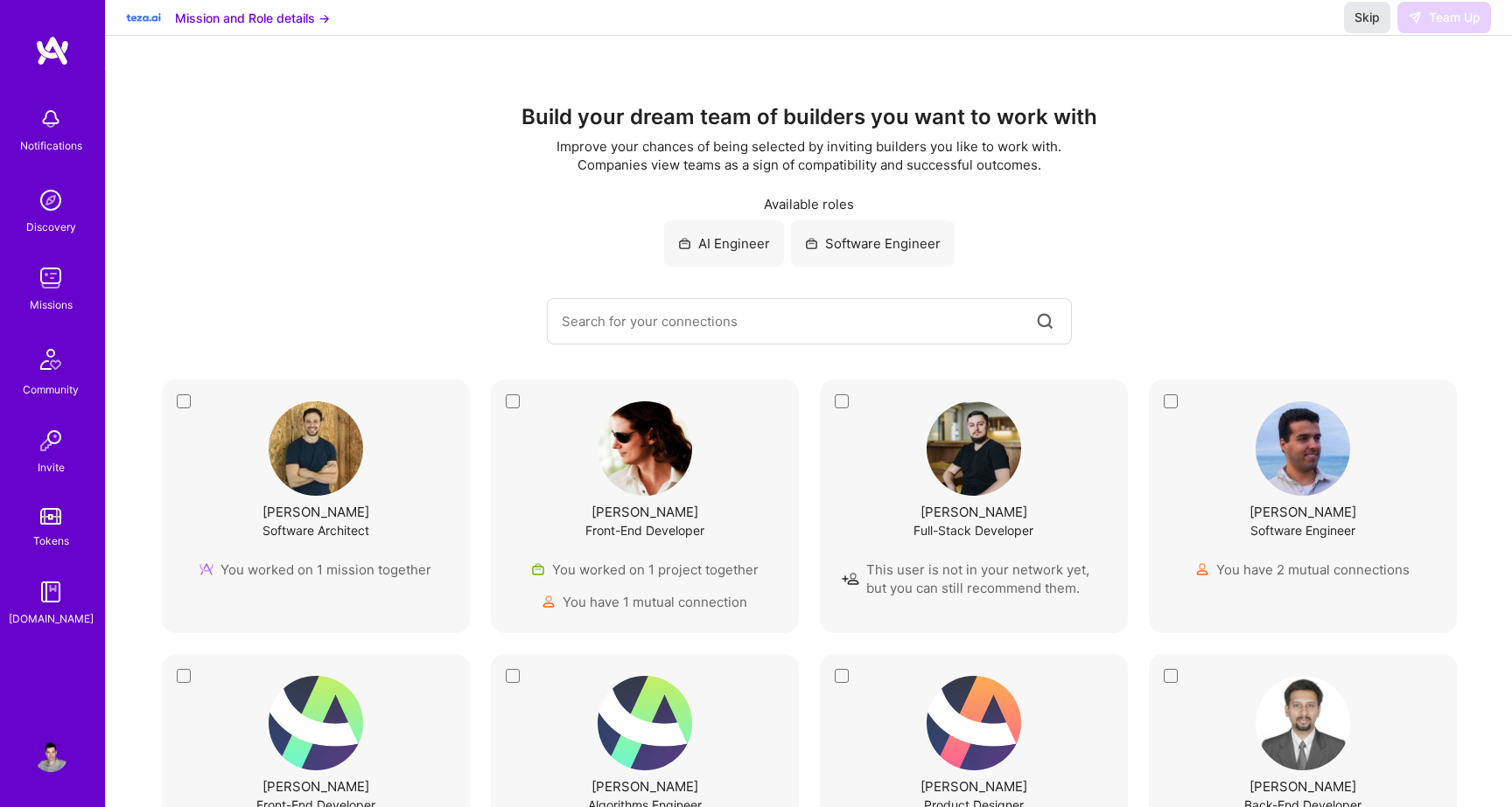
click at [1369, 26] on span "Skip" at bounding box center [1367, 17] width 25 height 18
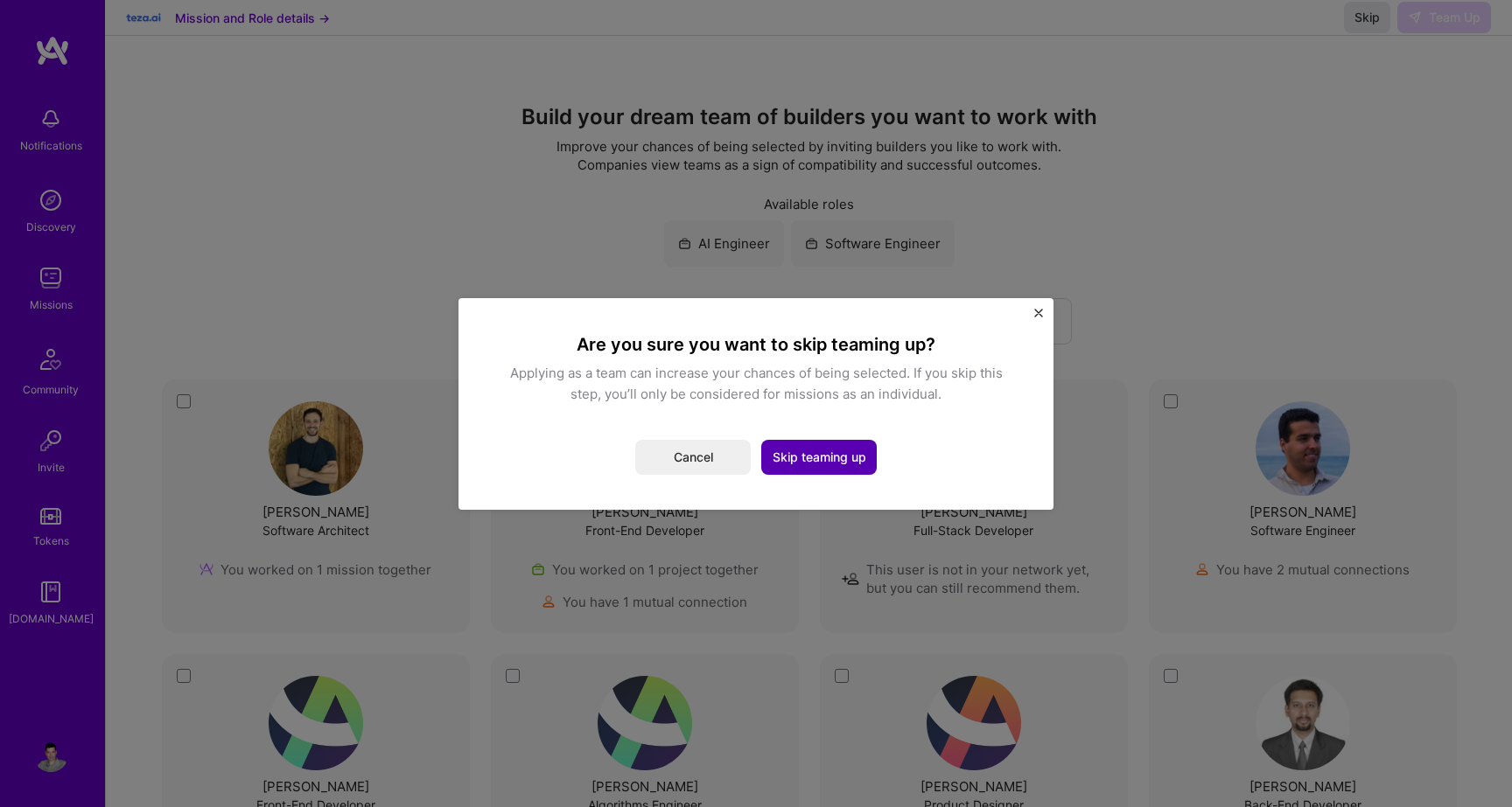
click at [803, 448] on button "Skip teaming up" at bounding box center [819, 458] width 115 height 35
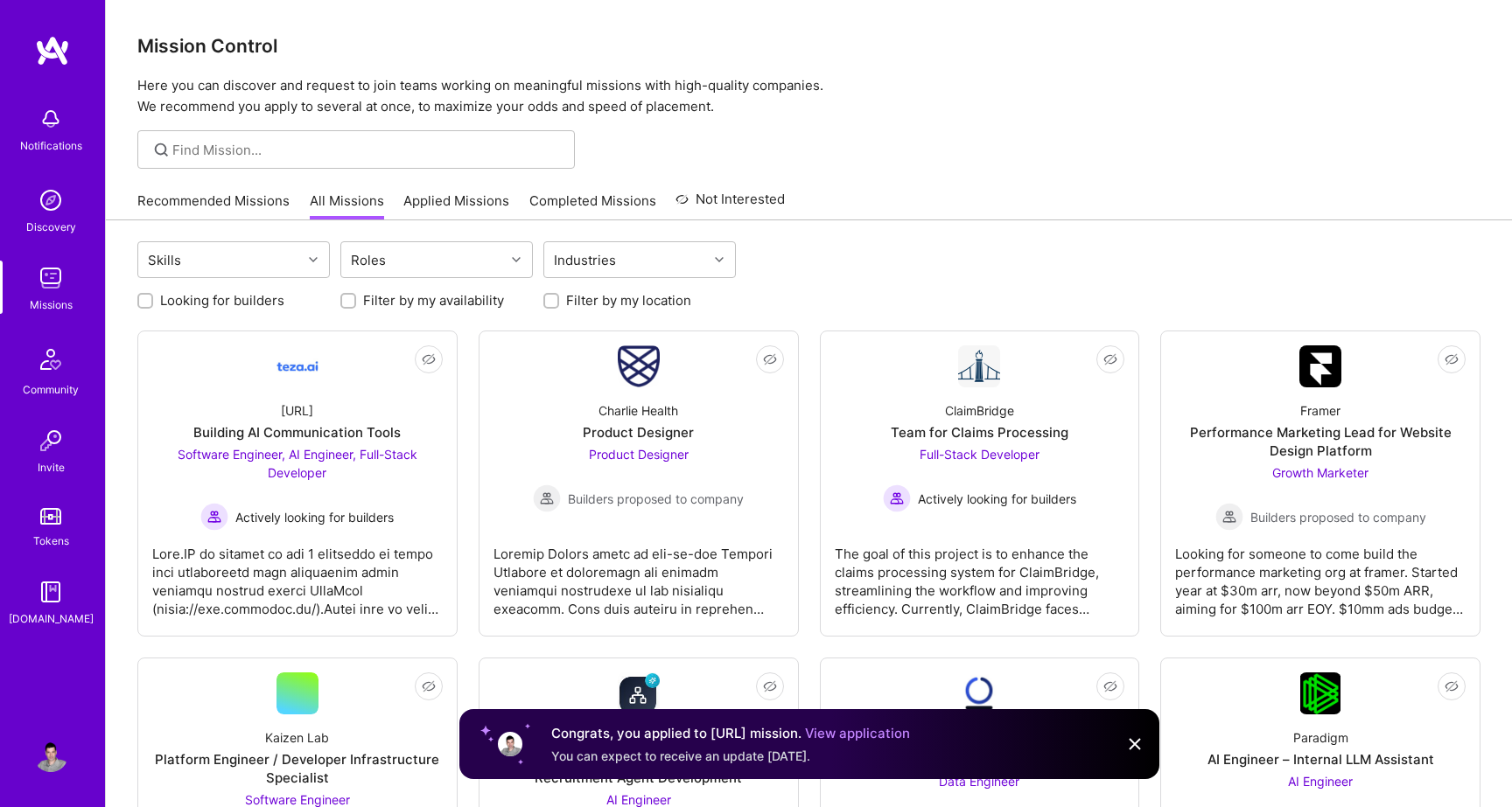
click at [243, 208] on link "Recommended Missions" at bounding box center [214, 206] width 153 height 29
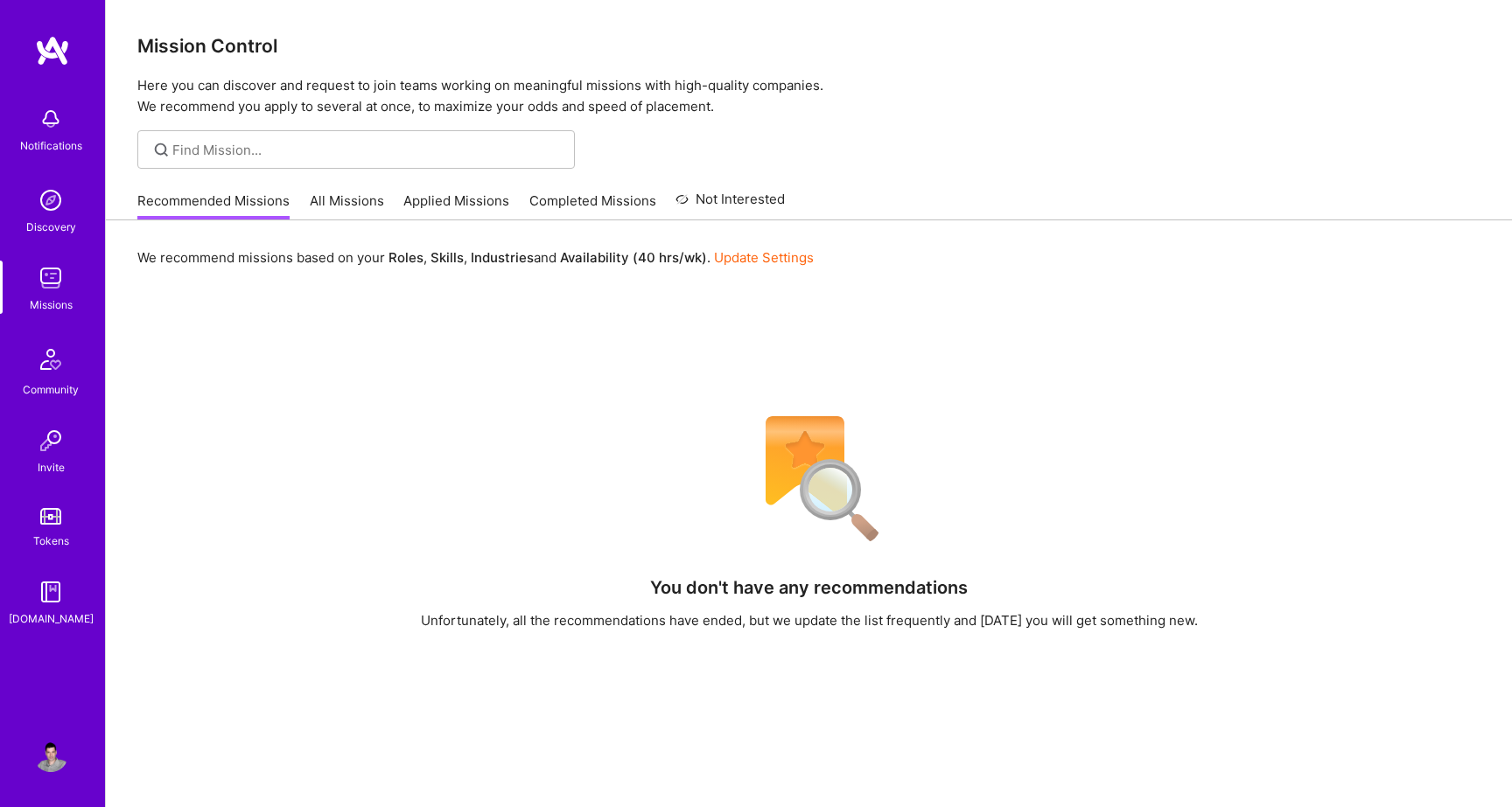
click at [450, 203] on link "Applied Missions" at bounding box center [456, 206] width 106 height 29
